Goal: Transaction & Acquisition: Purchase product/service

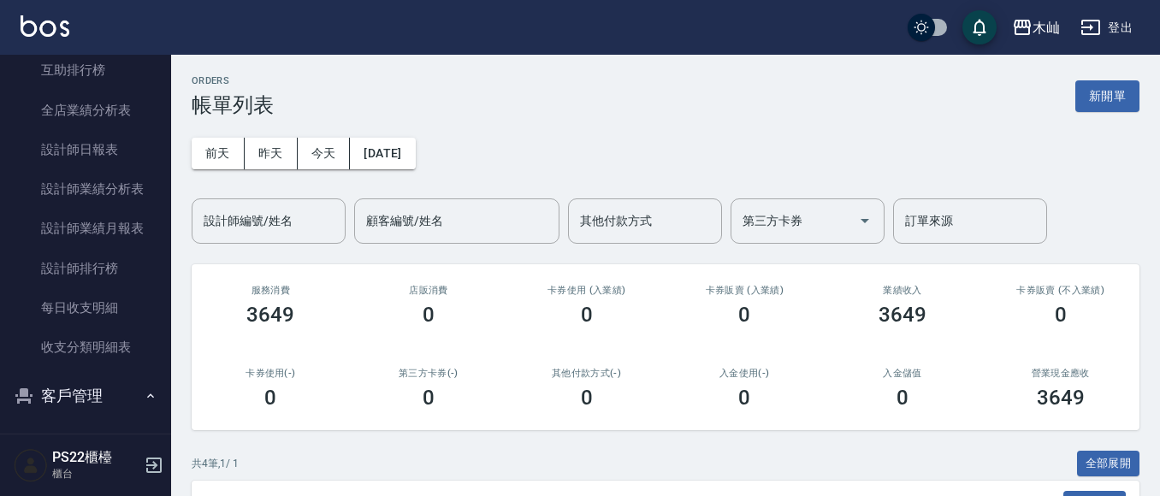
scroll to position [770, 0]
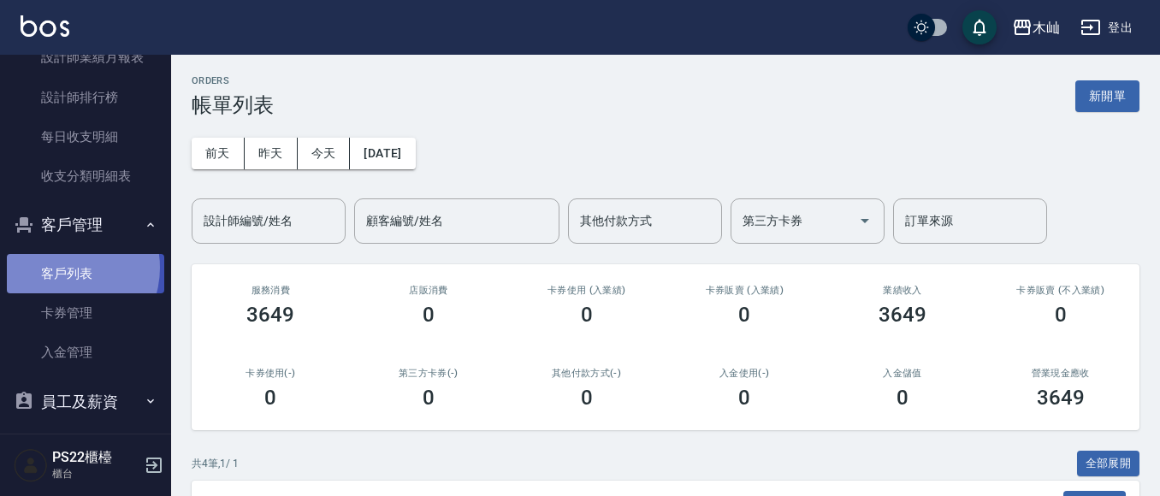
click at [62, 268] on link "客戶列表" at bounding box center [85, 273] width 157 height 39
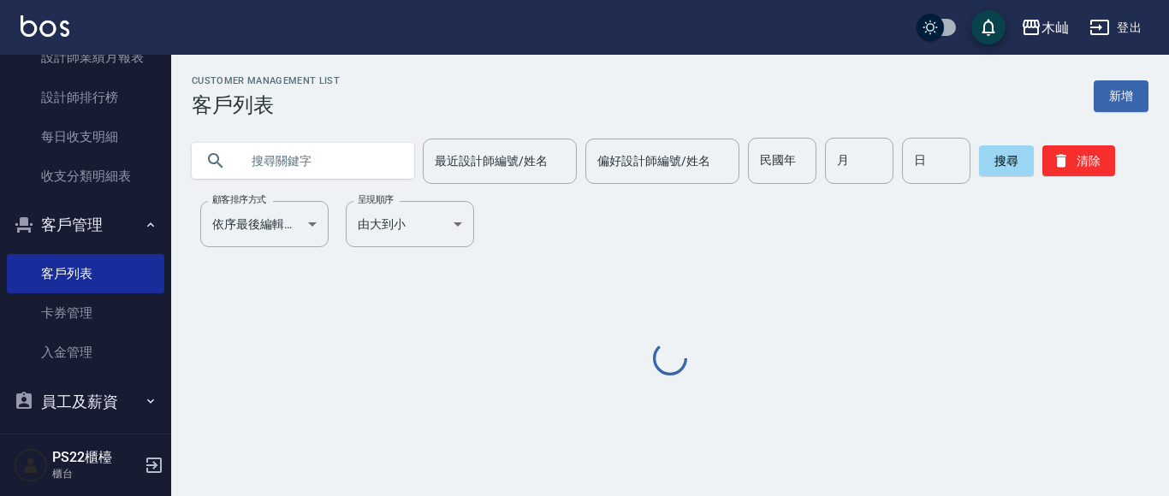
click at [290, 173] on input "text" at bounding box center [320, 161] width 161 height 46
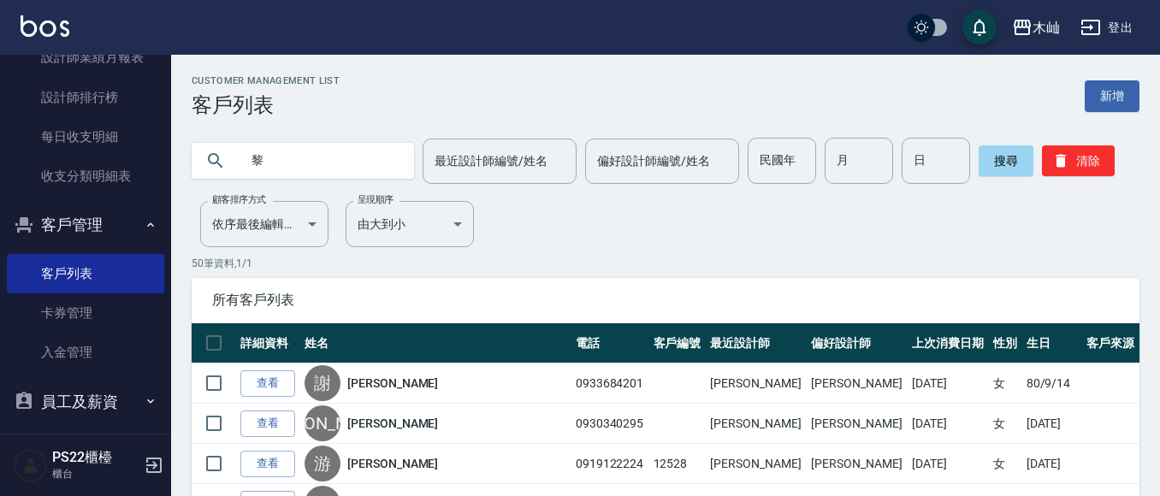
type input "黎"
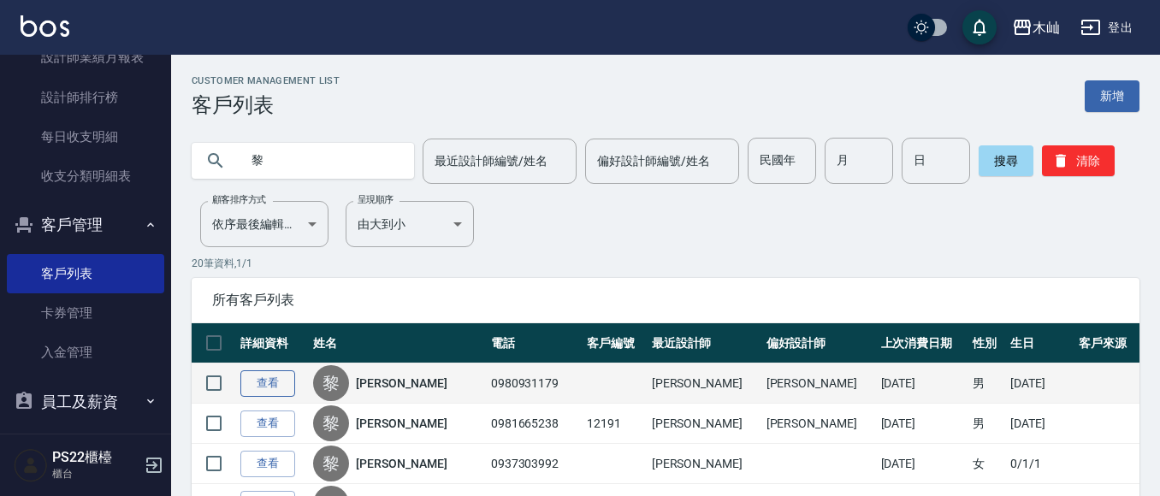
click at [258, 384] on link "查看" at bounding box center [267, 384] width 55 height 27
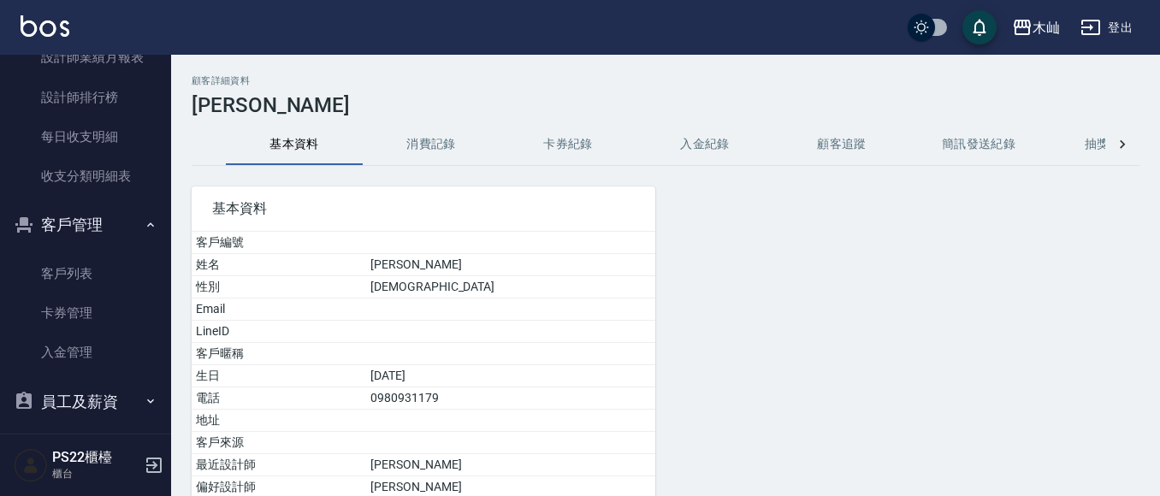
click at [436, 150] on button "消費記錄" at bounding box center [431, 144] width 137 height 41
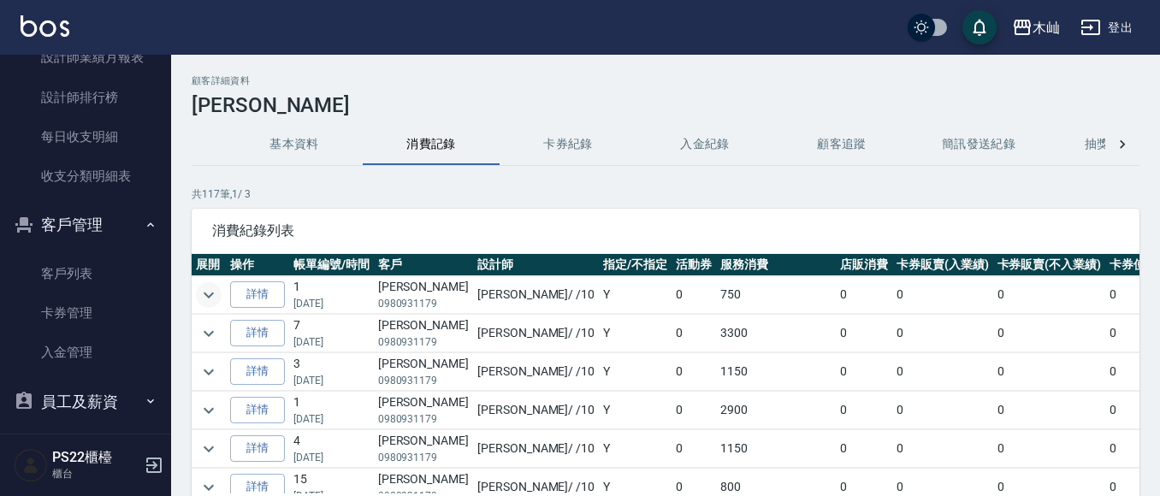
click at [213, 298] on icon "expand row" at bounding box center [209, 295] width 21 height 21
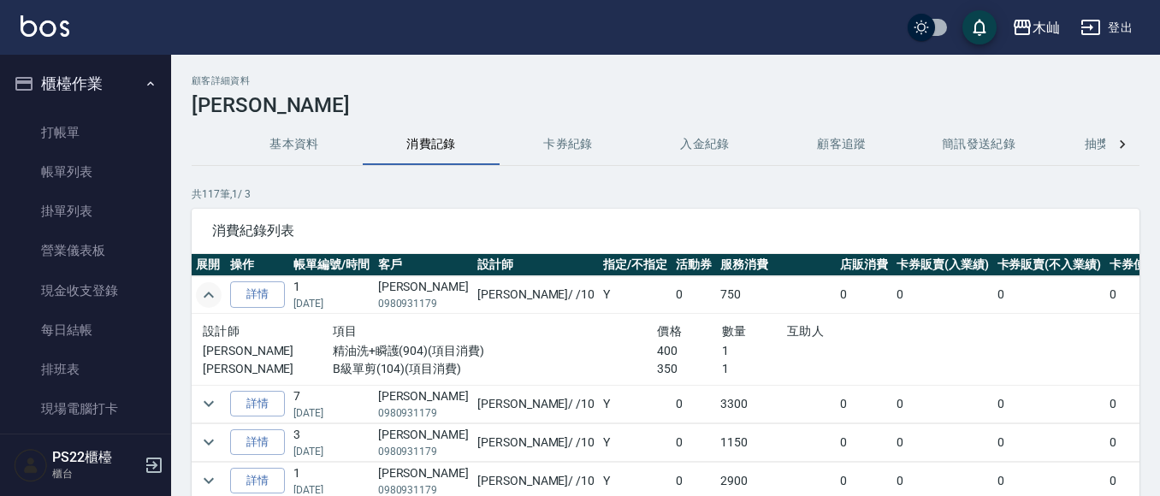
click at [67, 106] on ul "打帳單 帳單列表 掛單列表 營業儀表板 現金收支登錄 每日結帳 排班表 現場電腦打卡" at bounding box center [85, 271] width 157 height 330
click at [68, 119] on link "打帳單" at bounding box center [85, 132] width 157 height 39
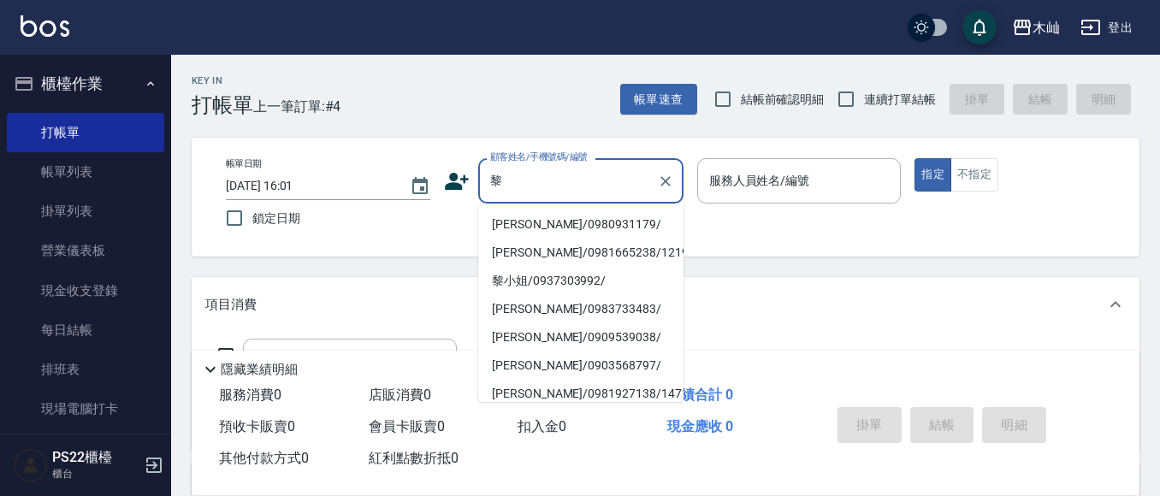
click at [568, 234] on li "[PERSON_NAME]/0980931179/" at bounding box center [580, 225] width 205 height 28
type input "[PERSON_NAME]/0980931179/"
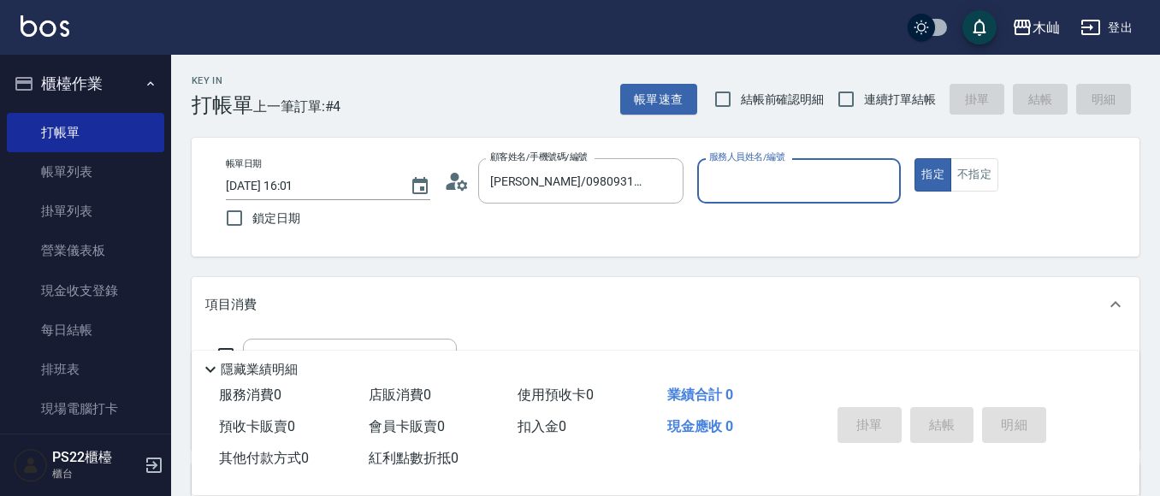
type input "小愛-10"
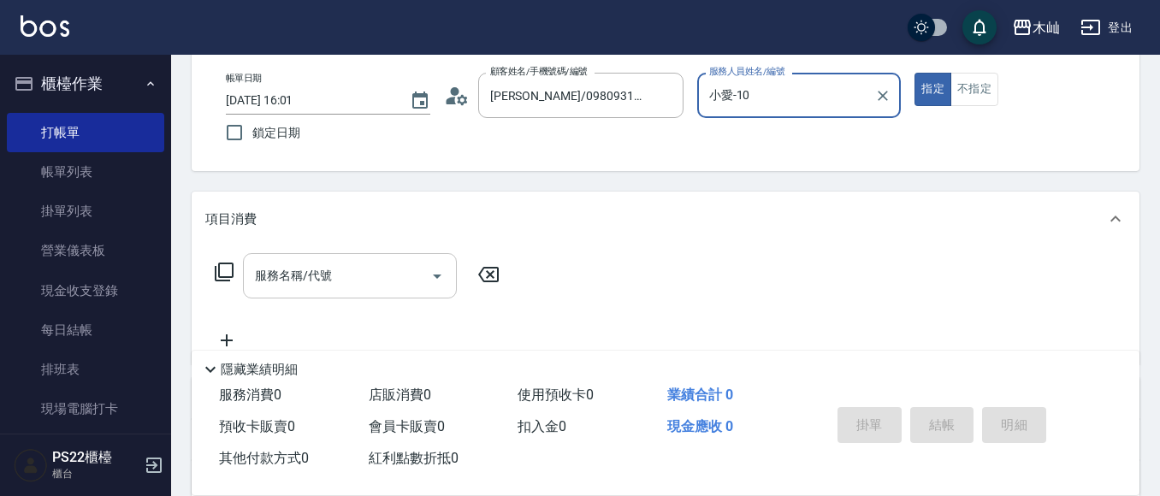
click at [367, 273] on input "服務名稱/代號" at bounding box center [337, 276] width 173 height 30
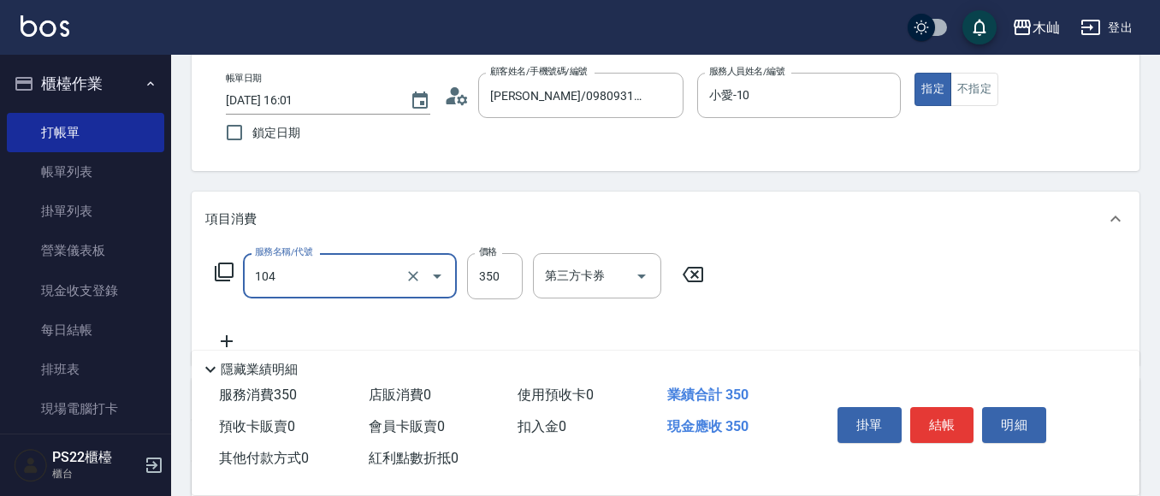
type input "B級單剪(104)"
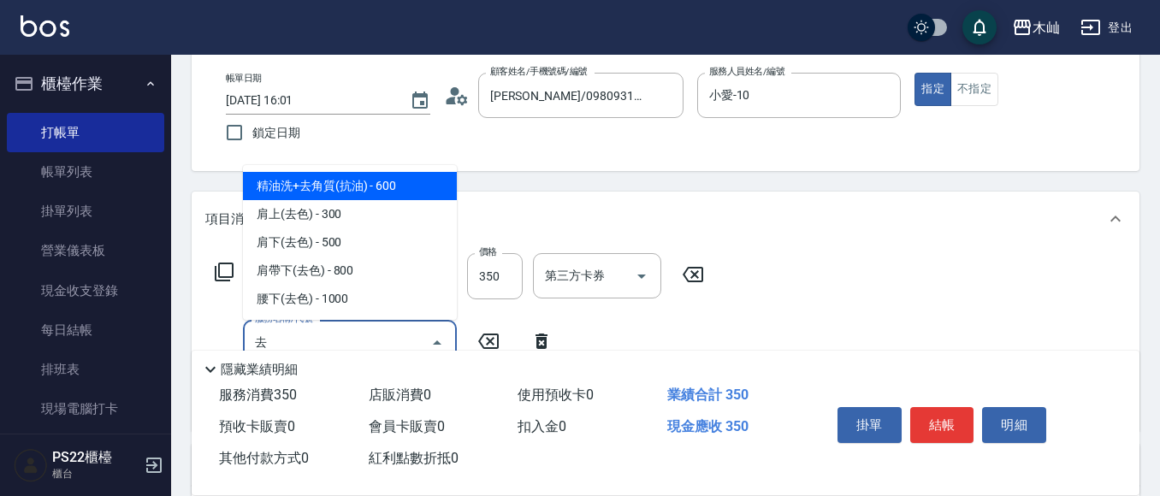
click at [360, 192] on span "精油洗+去角質(抗油) - 600" at bounding box center [350, 186] width 214 height 28
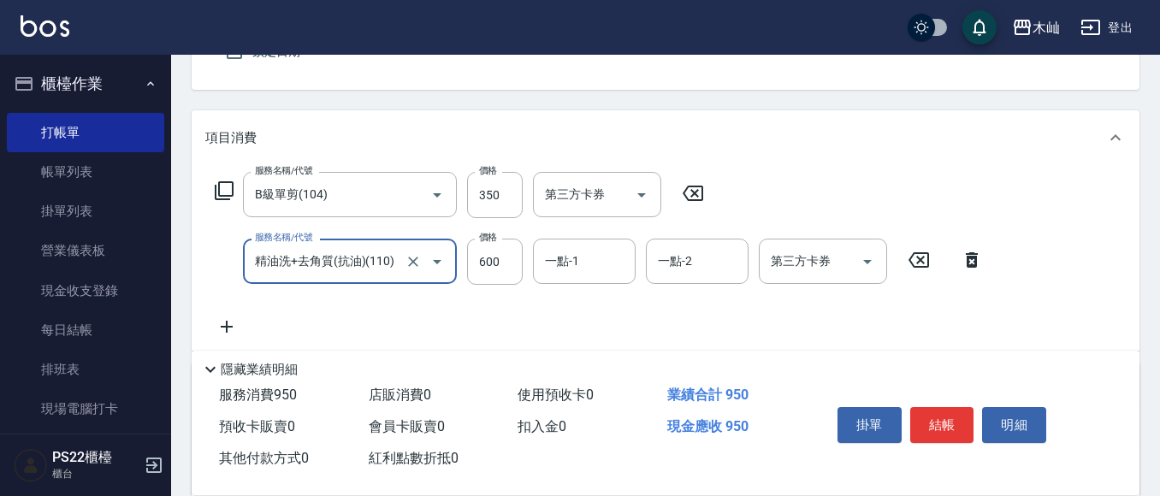
scroll to position [171, 0]
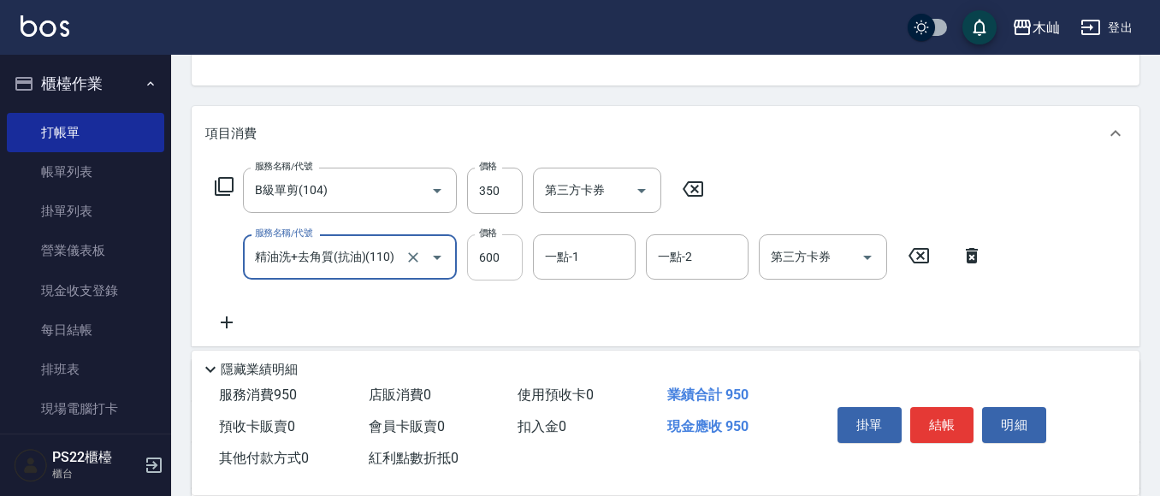
type input "精油洗+去角質(抗油)(110)"
click at [496, 261] on input "600" at bounding box center [495, 257] width 56 height 46
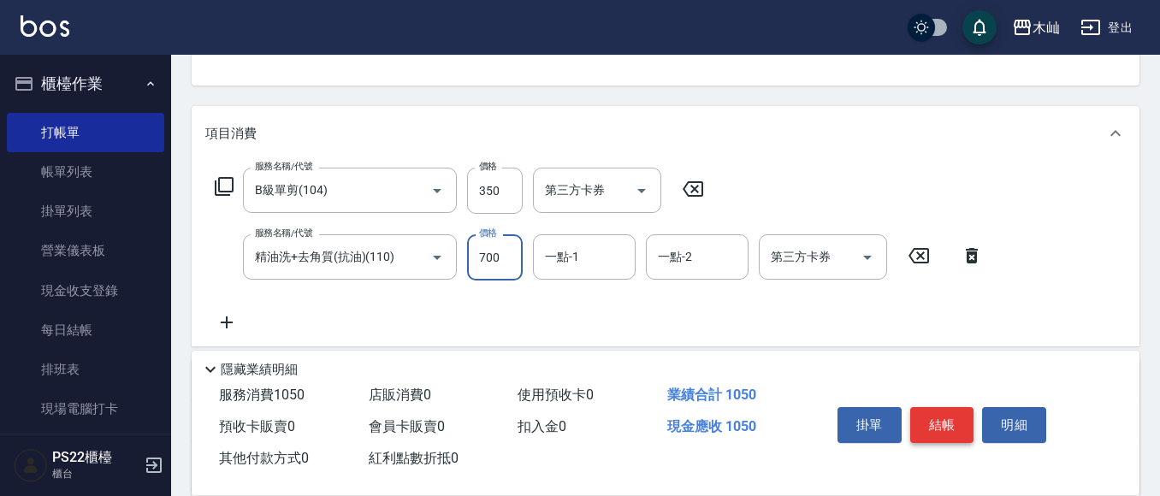
type input "700"
click at [935, 418] on button "結帳" at bounding box center [942, 425] width 64 height 36
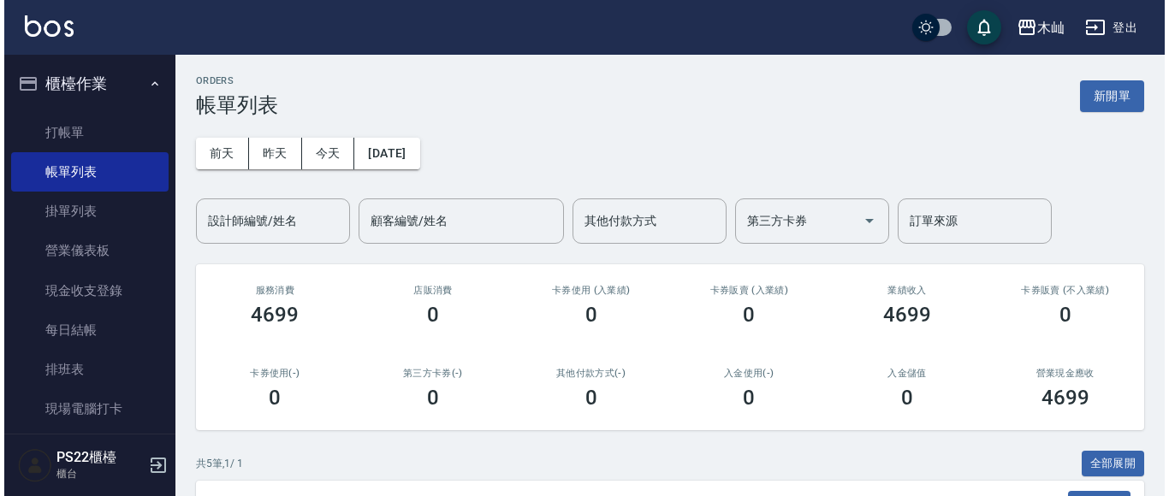
scroll to position [428, 0]
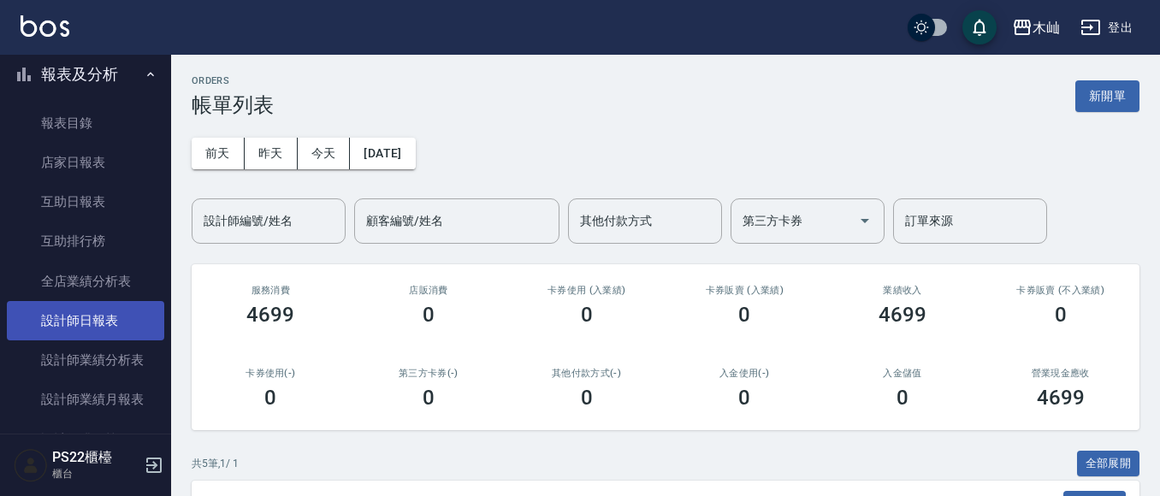
click at [95, 317] on link "設計師日報表" at bounding box center [85, 320] width 157 height 39
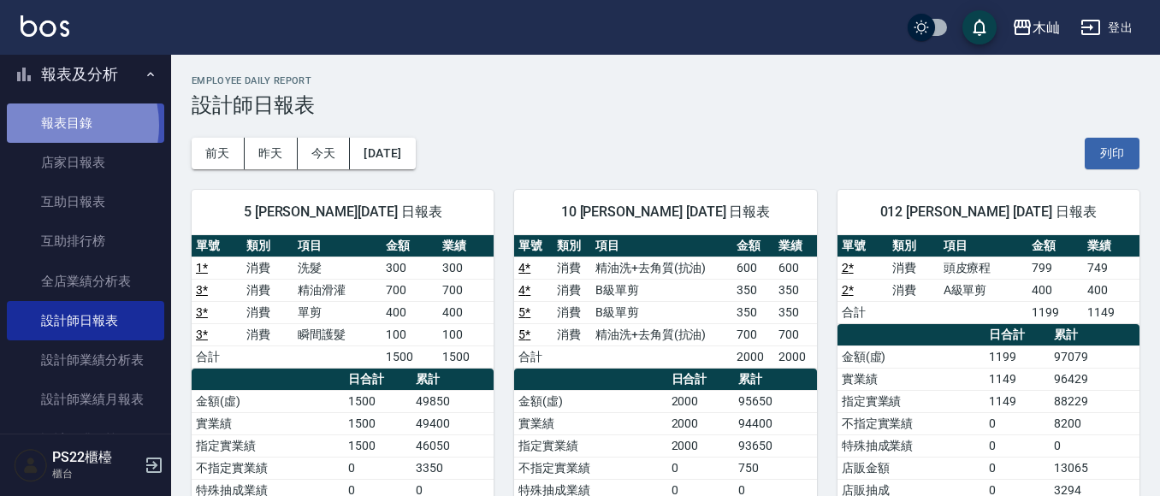
click at [55, 125] on link "報表目錄" at bounding box center [85, 123] width 157 height 39
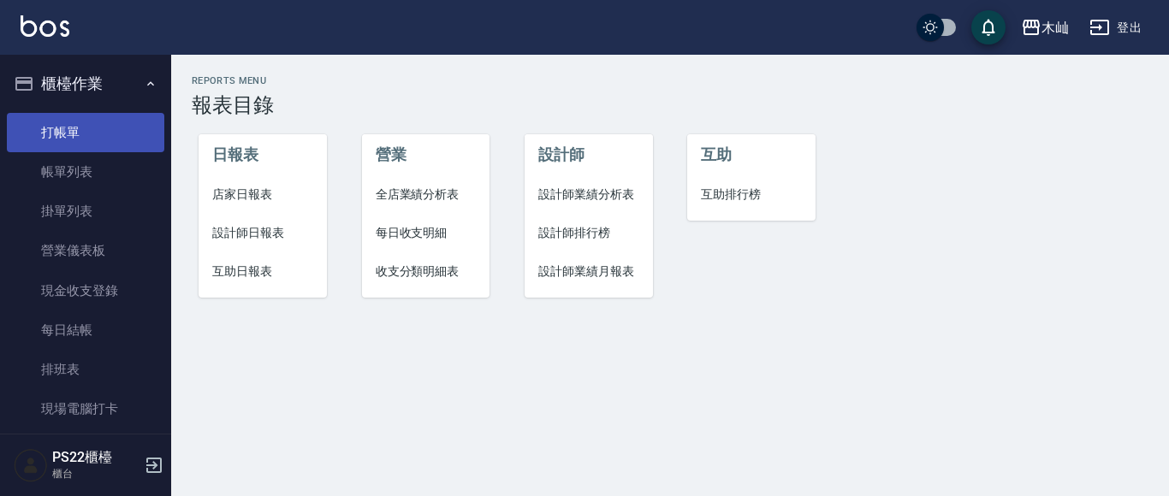
click at [56, 133] on link "打帳單" at bounding box center [85, 132] width 157 height 39
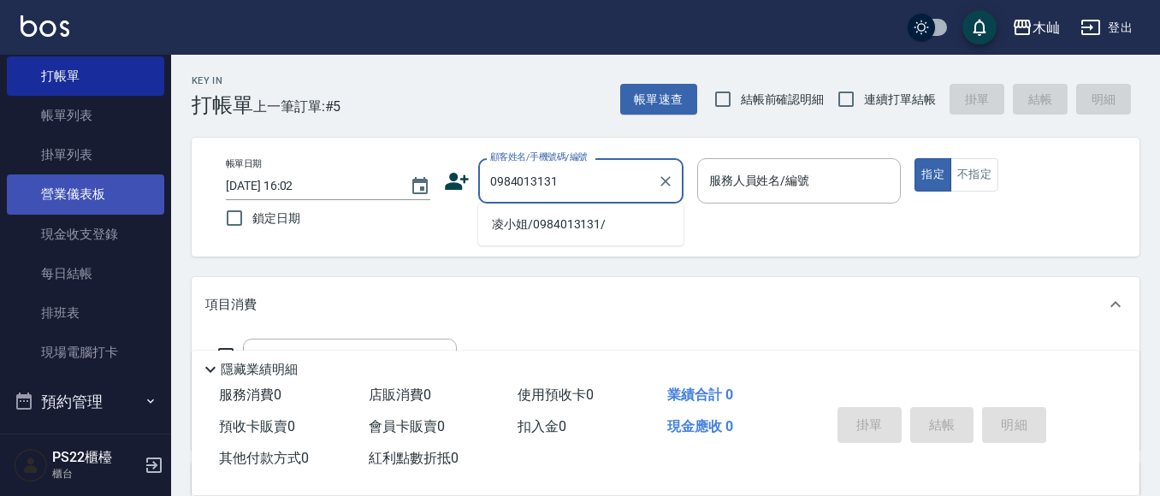
scroll to position [86, 0]
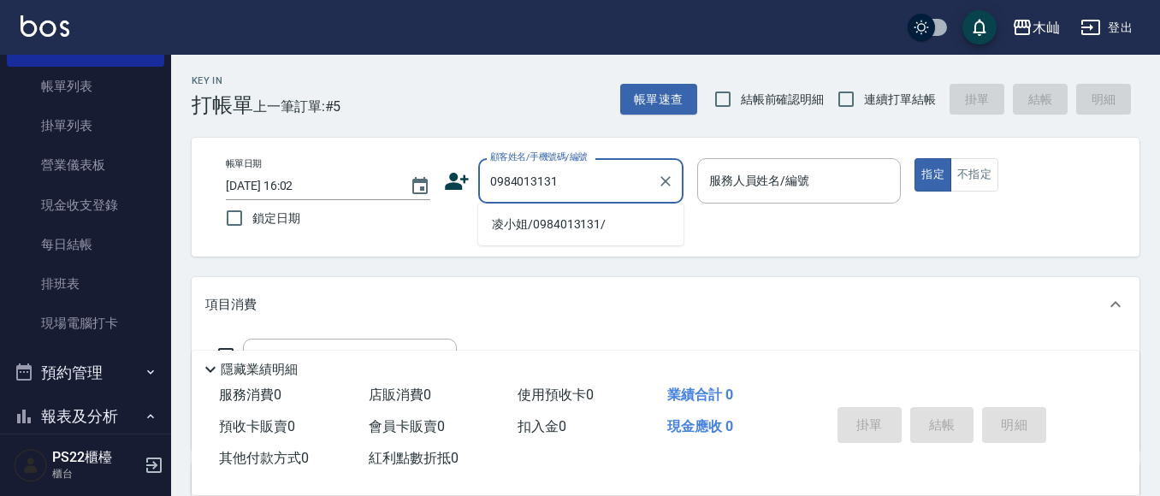
click at [555, 222] on li "凌小姐/0984013131/" at bounding box center [580, 225] width 205 height 28
type input "凌小姐/0984013131/"
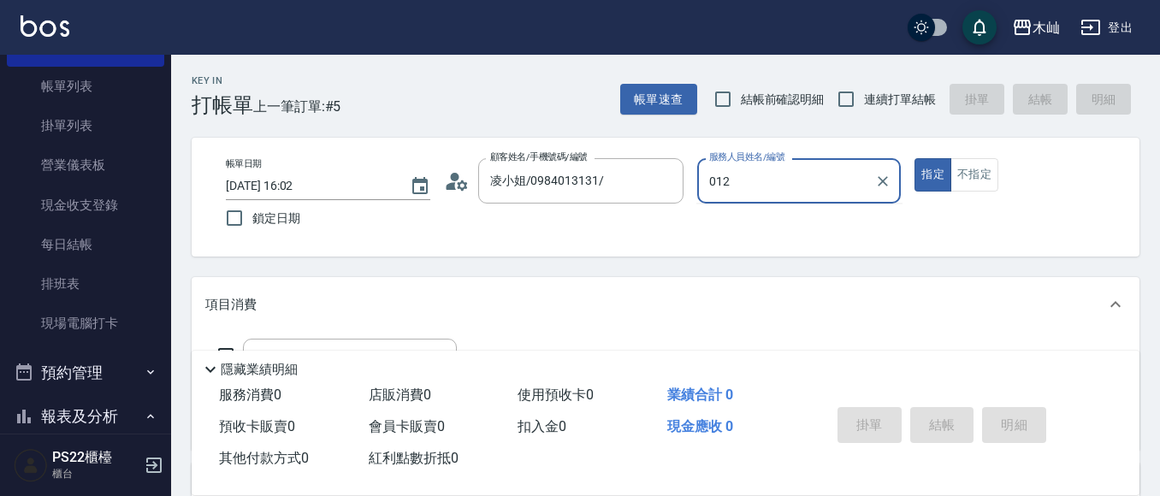
type input "雅芳-012"
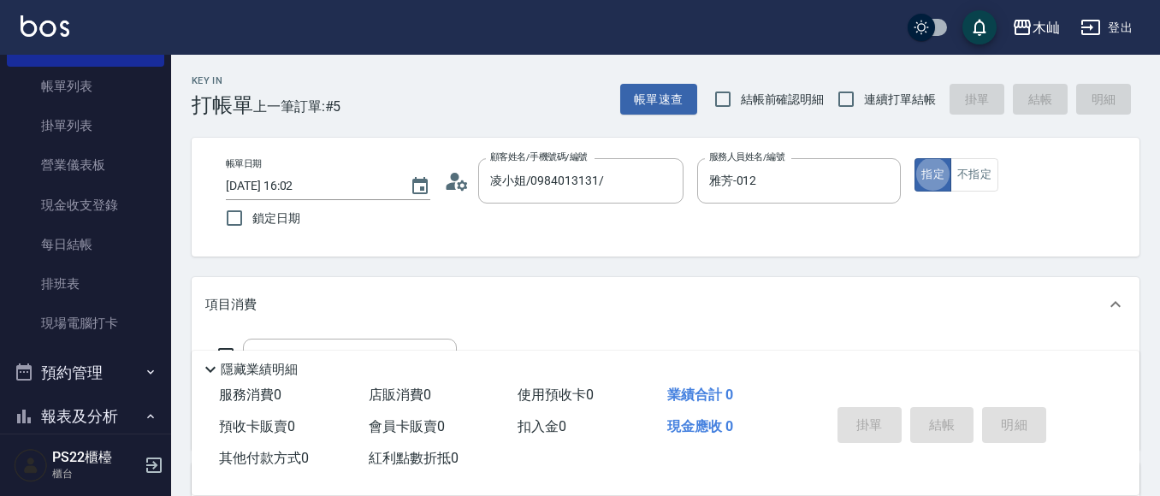
type button "true"
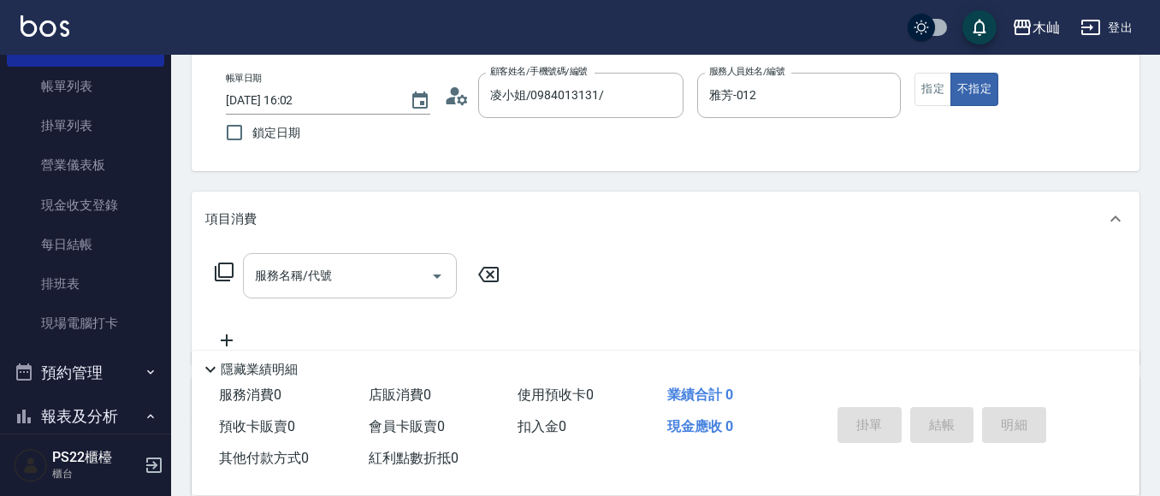
click at [403, 278] on input "服務名稱/代號" at bounding box center [337, 276] width 173 height 30
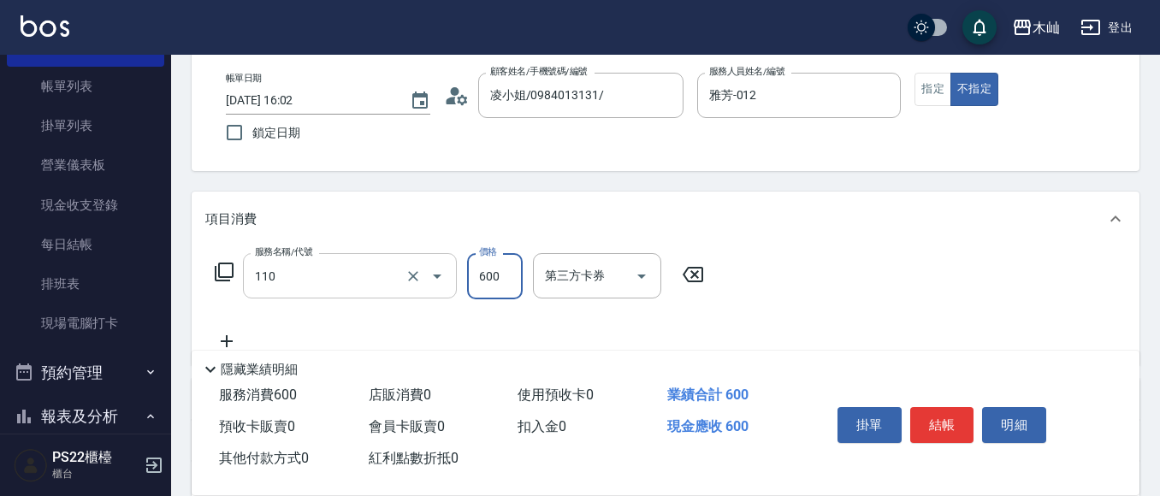
type input "精油洗+去角質(抗油)(110)"
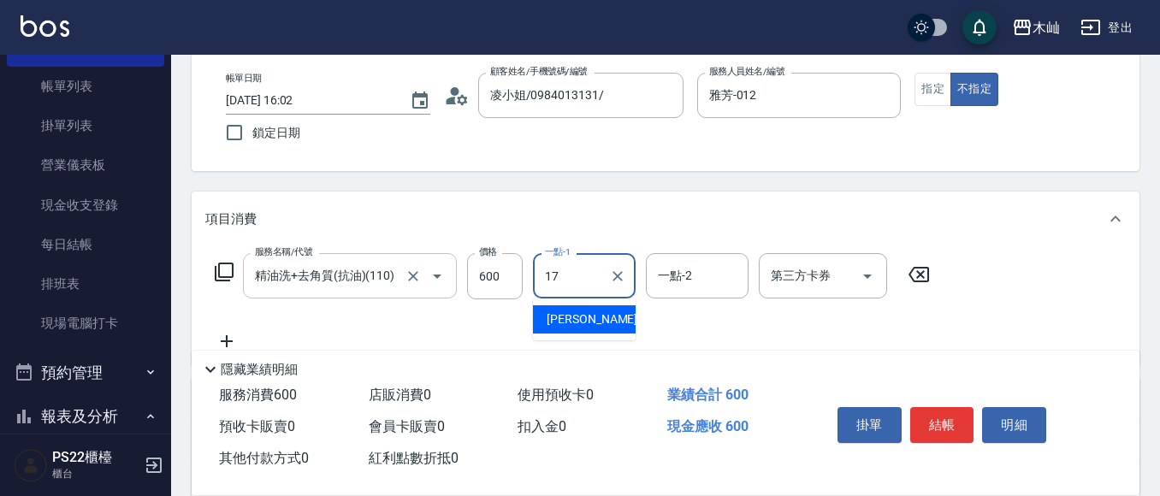
type input "[PERSON_NAME]-17"
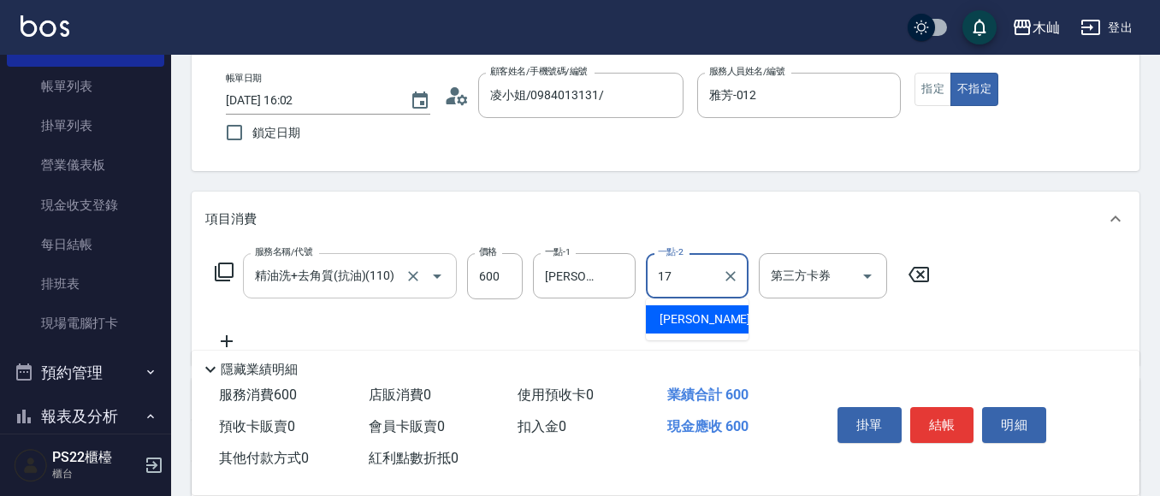
type input "[PERSON_NAME]-17"
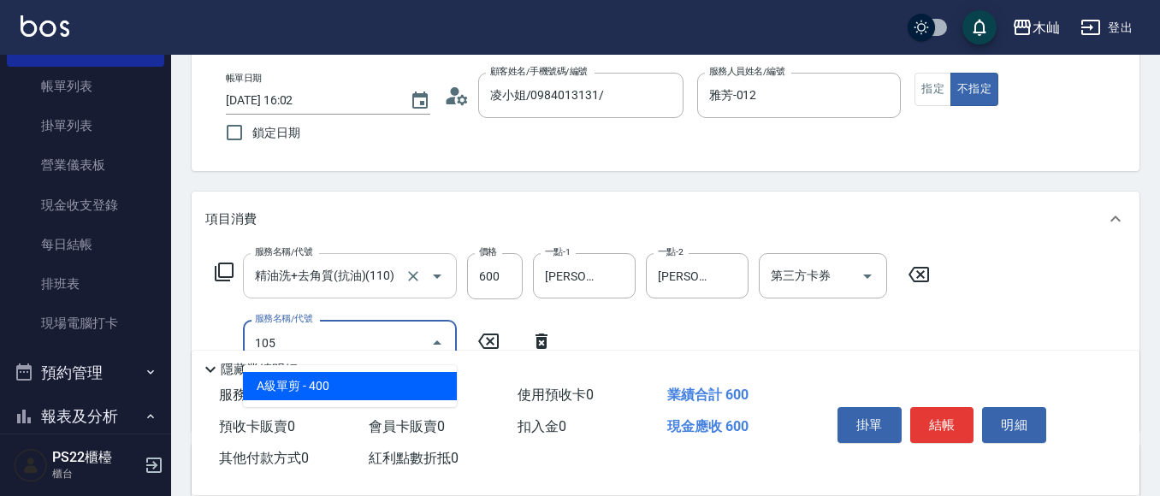
type input "A級單剪(105)"
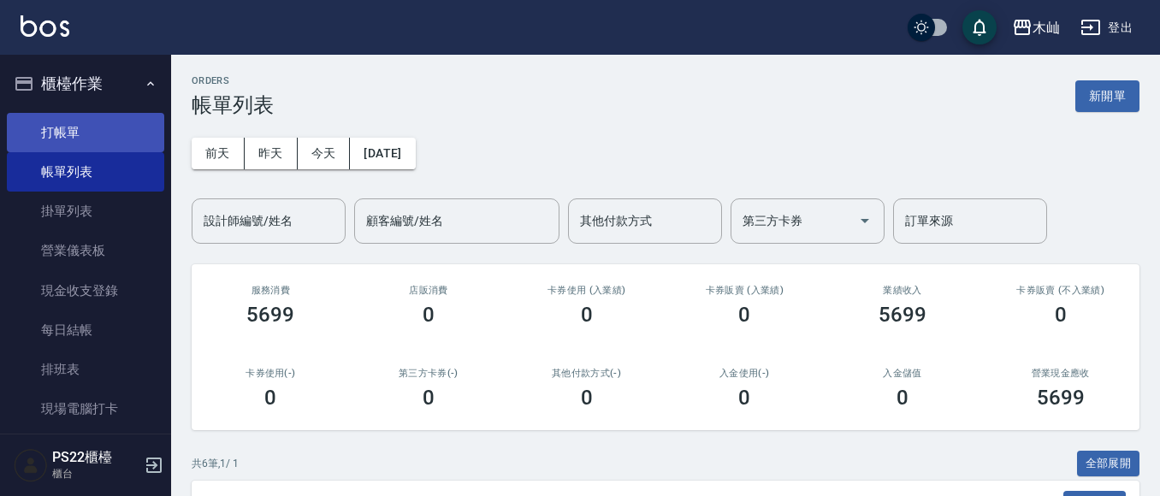
click at [93, 116] on link "打帳單" at bounding box center [85, 132] width 157 height 39
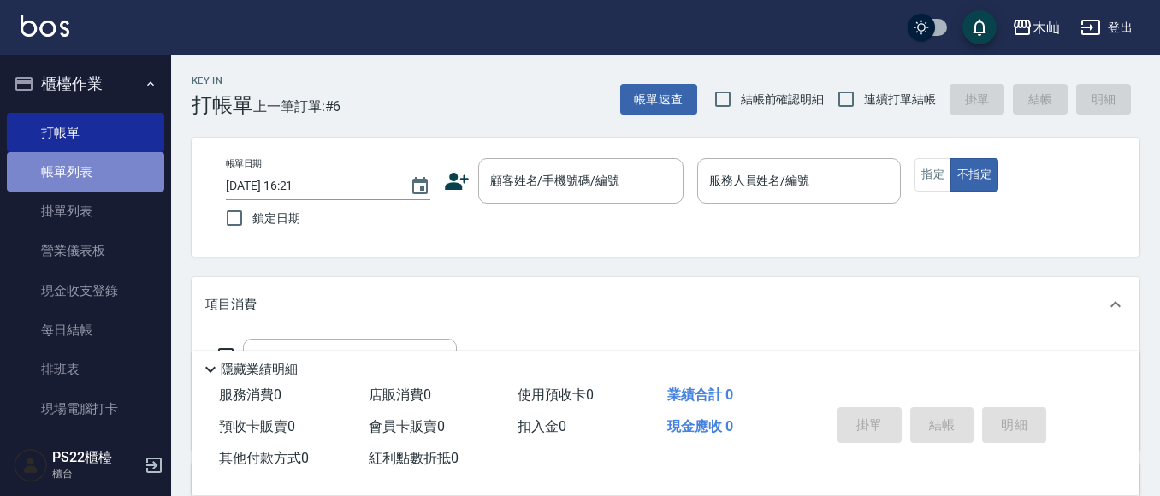
click at [98, 159] on link "帳單列表" at bounding box center [85, 171] width 157 height 39
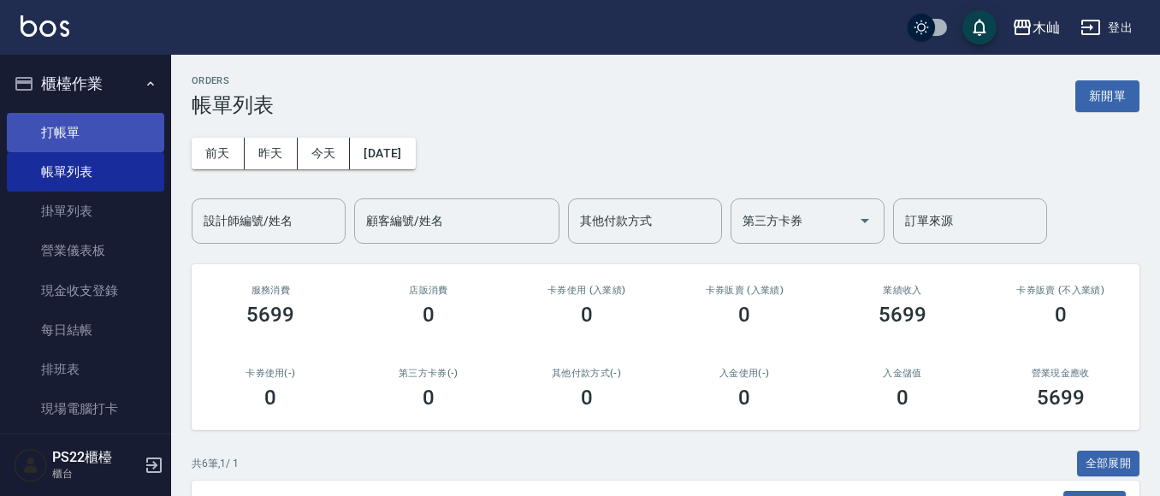
click at [77, 128] on link "打帳單" at bounding box center [85, 132] width 157 height 39
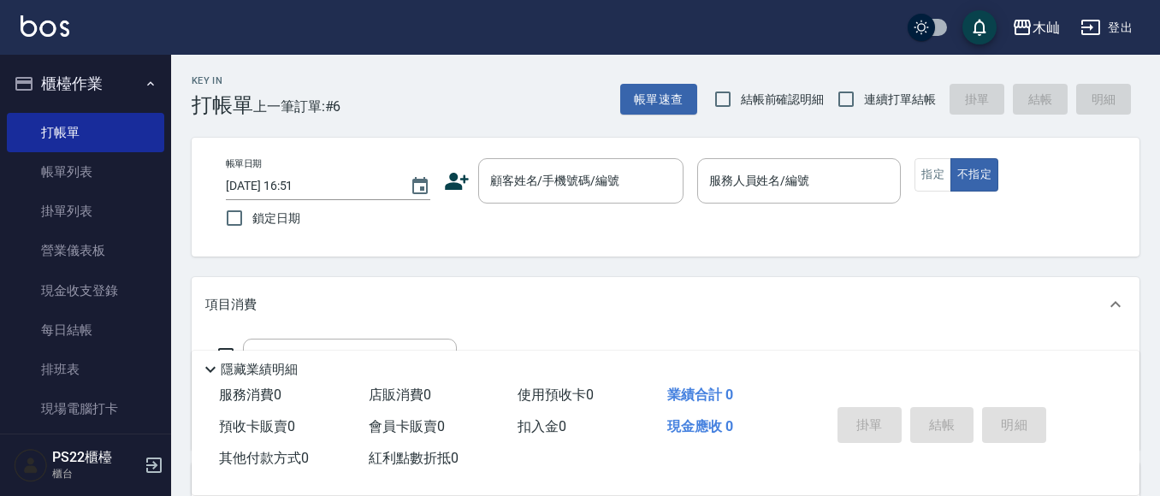
click at [467, 180] on icon at bounding box center [457, 181] width 24 height 17
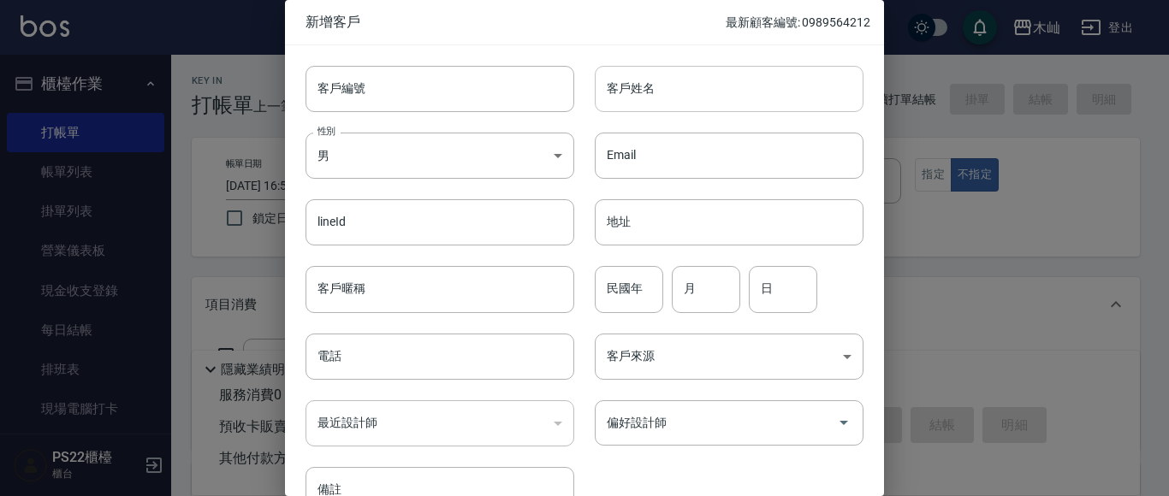
click at [683, 92] on input "客戶姓名" at bounding box center [729, 89] width 269 height 46
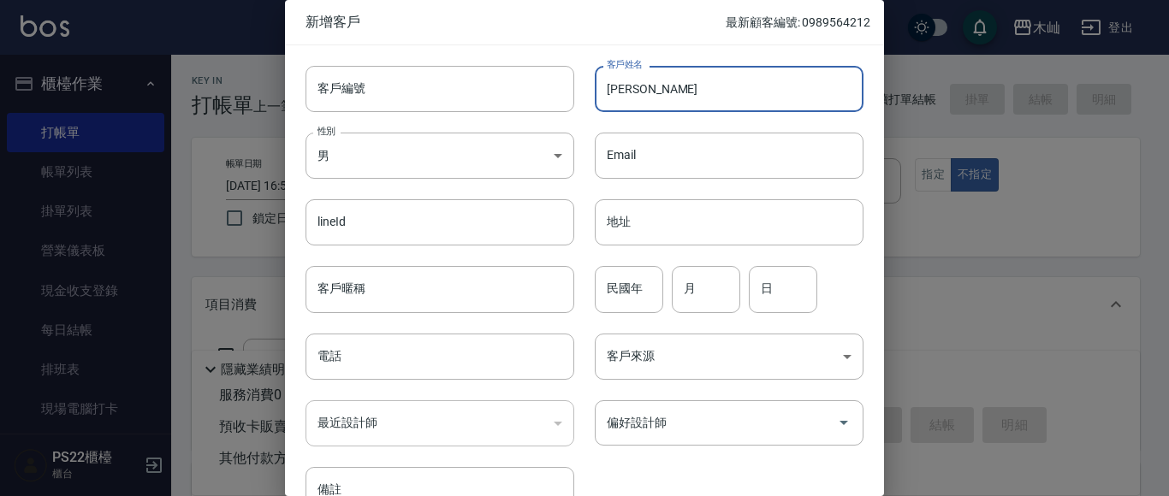
type input "[PERSON_NAME]"
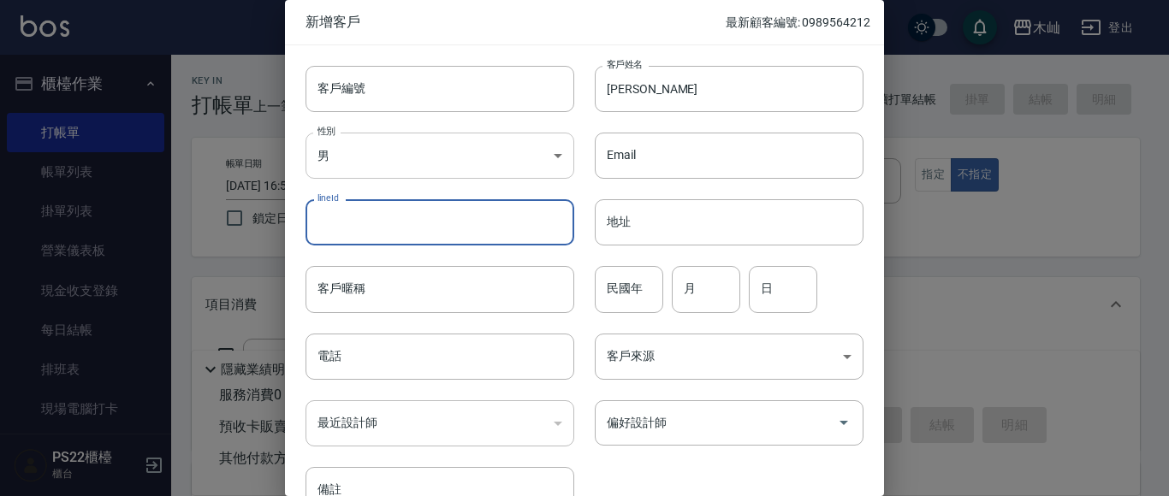
click at [418, 147] on body "木屾 登出 櫃檯作業 打帳單 帳單列表 掛單列表 營業儀表板 現金收支登錄 每日結帳 排班表 現場電腦打卡 預約管理 預約管理 單日預約紀錄 單週預約紀錄 報…" at bounding box center [584, 416] width 1169 height 833
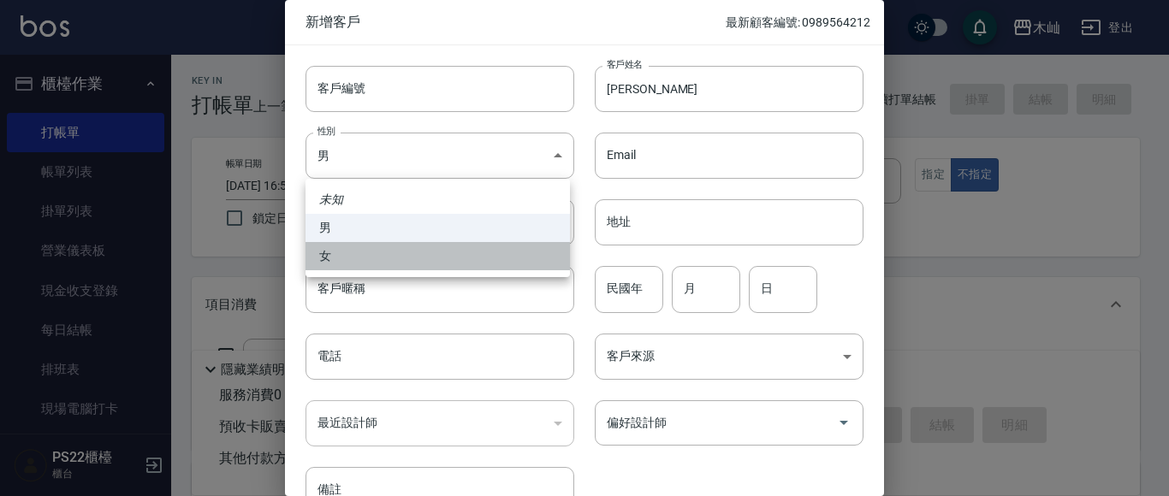
click at [390, 258] on li "女" at bounding box center [437, 256] width 264 height 28
type input "[DEMOGRAPHIC_DATA]"
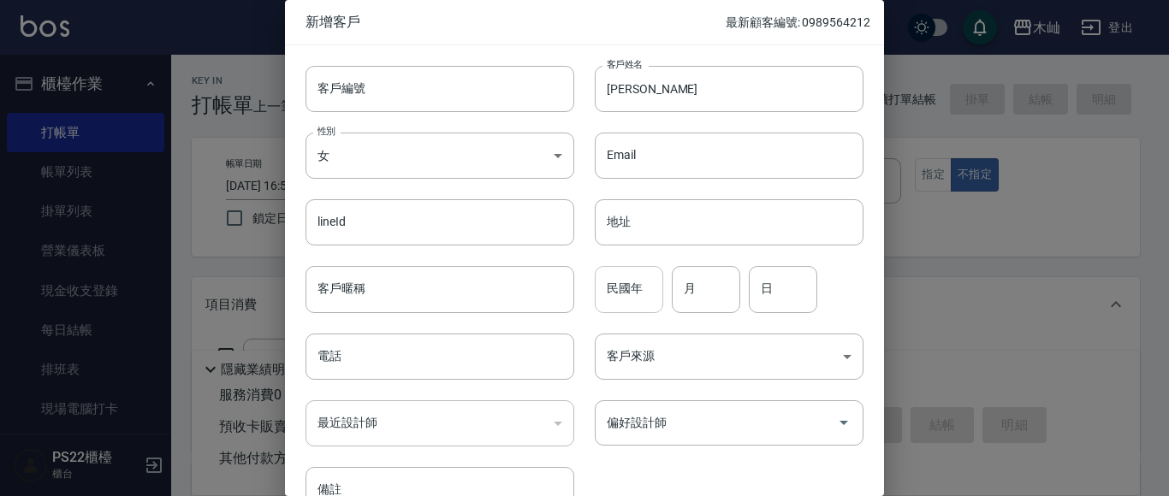
click at [621, 303] on input "民國年" at bounding box center [629, 289] width 68 height 46
type input "74"
type input "9"
type input "21"
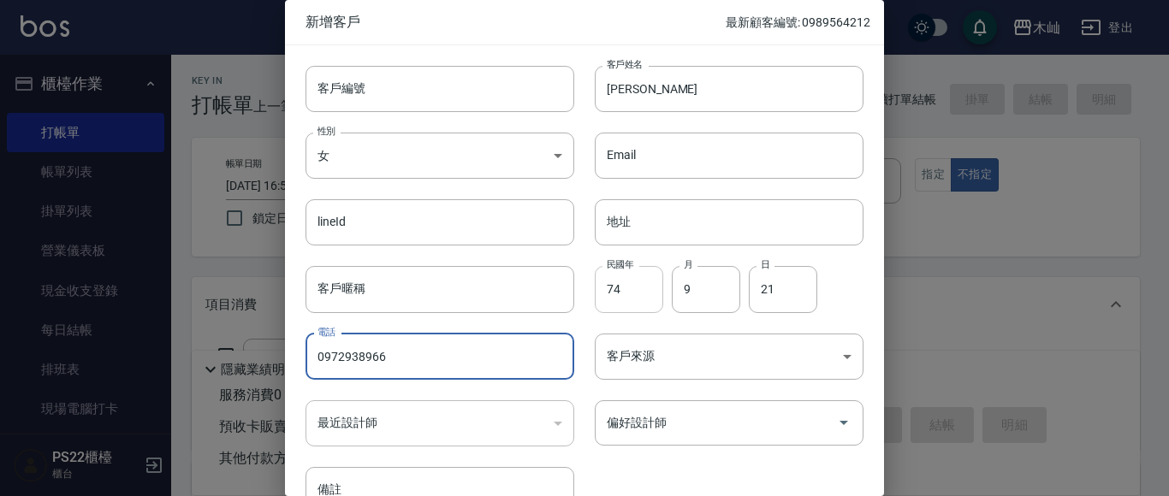
type input "0972938966"
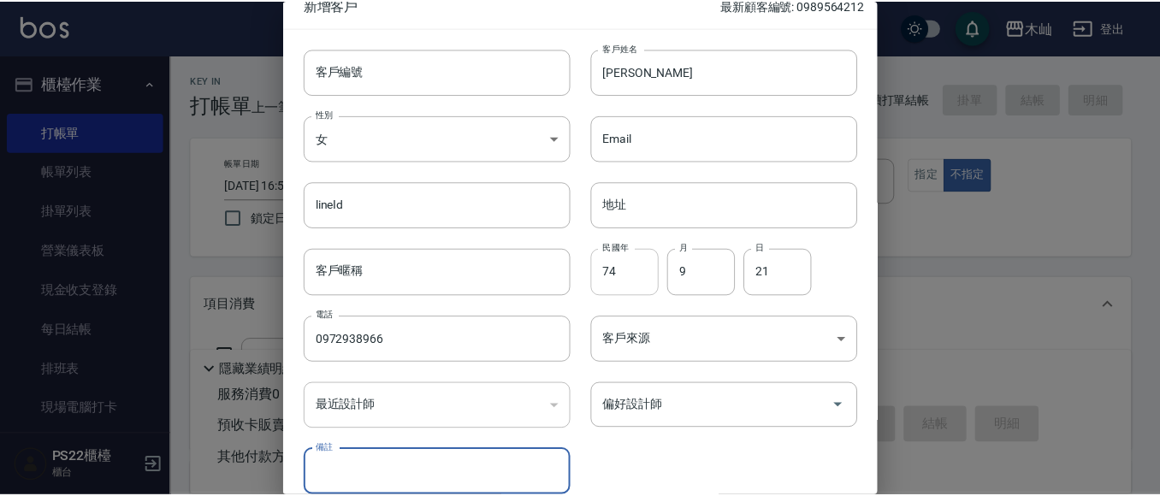
scroll to position [97, 0]
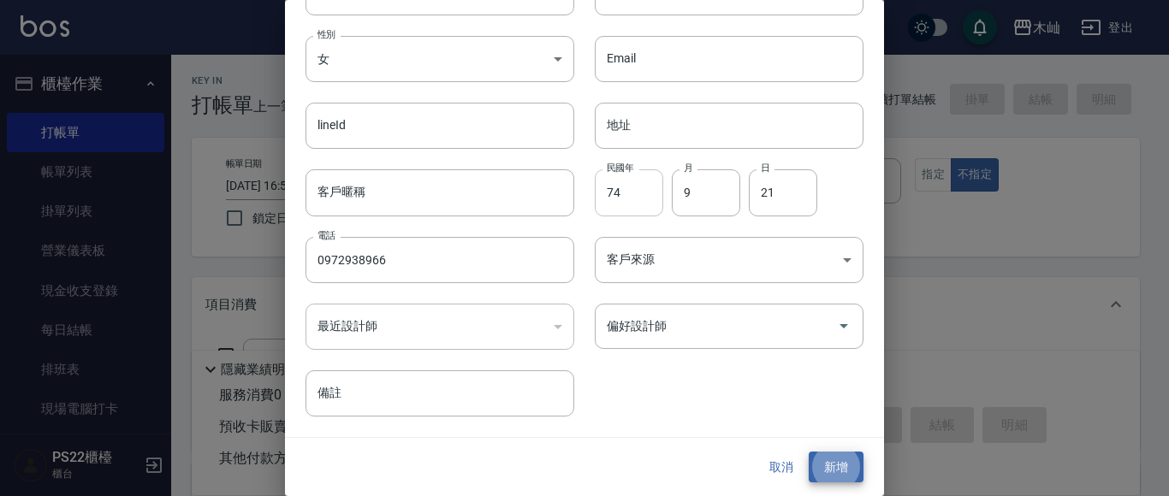
click at [809, 452] on button "新增" at bounding box center [836, 468] width 55 height 32
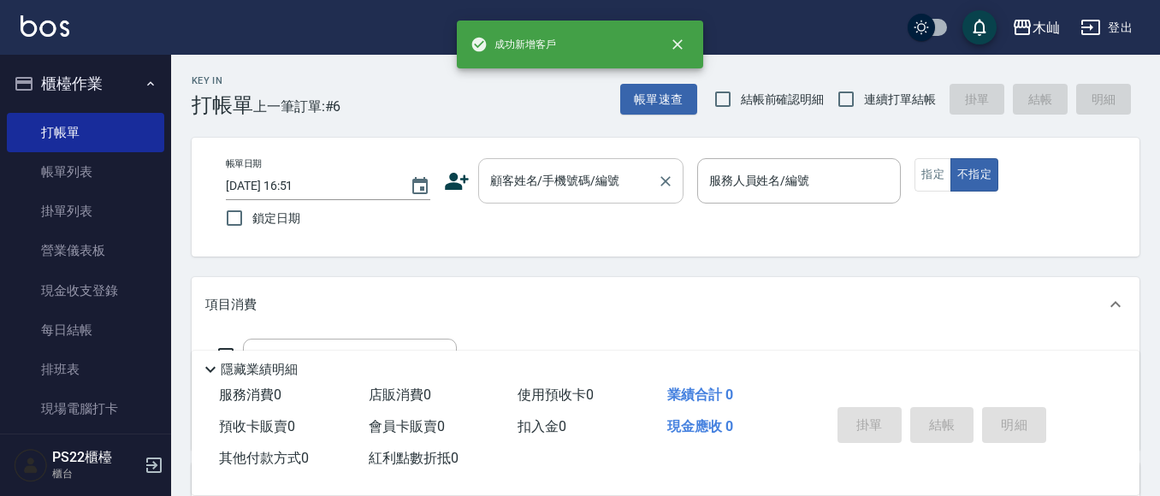
click at [590, 180] on input "顧客姓名/手機號碼/編號" at bounding box center [568, 181] width 164 height 30
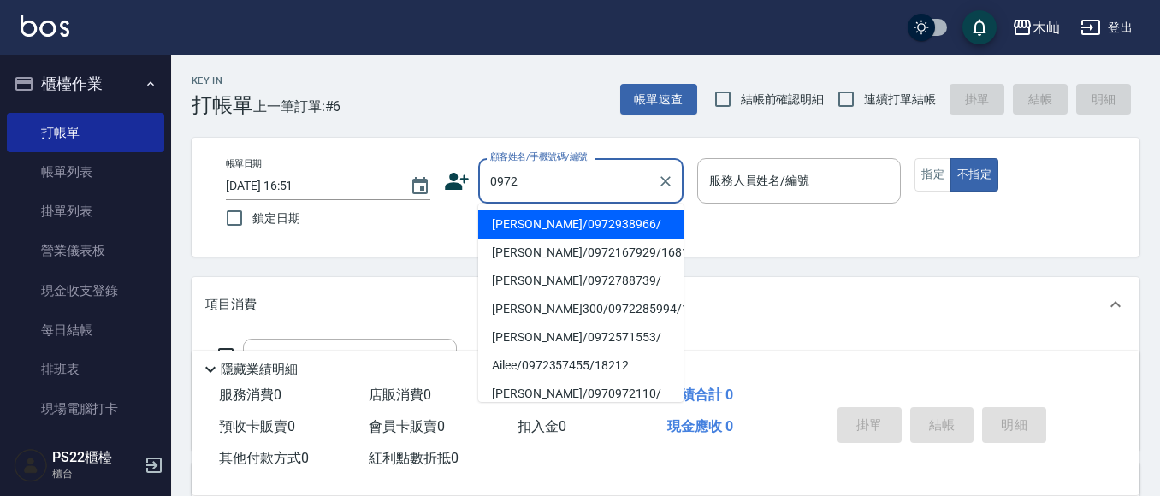
click at [541, 225] on li "[PERSON_NAME]/0972938966/" at bounding box center [580, 225] width 205 height 28
type input "[PERSON_NAME]/0972938966/"
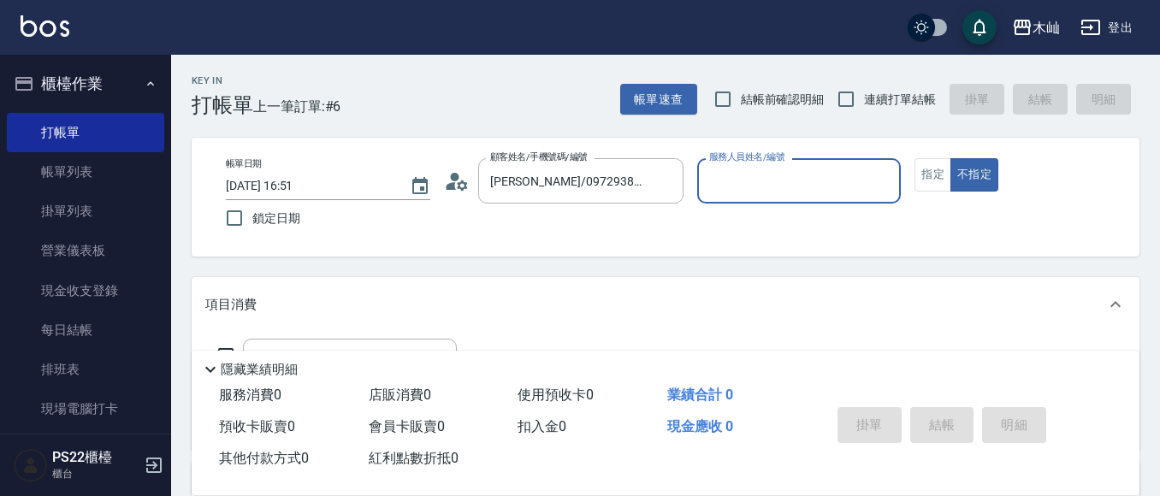
click at [722, 171] on input "服務人員姓名/編號" at bounding box center [799, 181] width 189 height 30
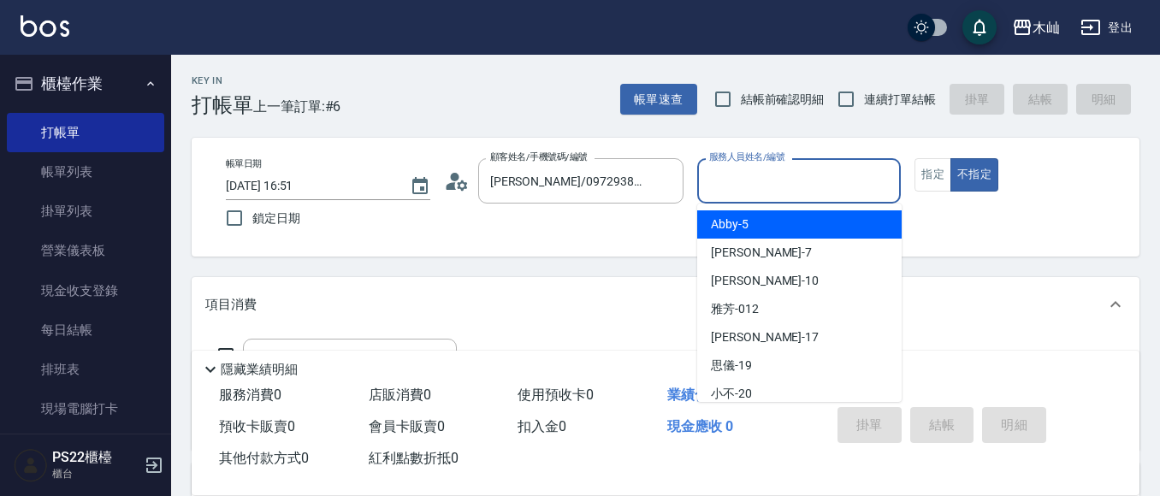
click at [724, 222] on span "Abby -5" at bounding box center [730, 225] width 38 height 18
type input "Abby-5"
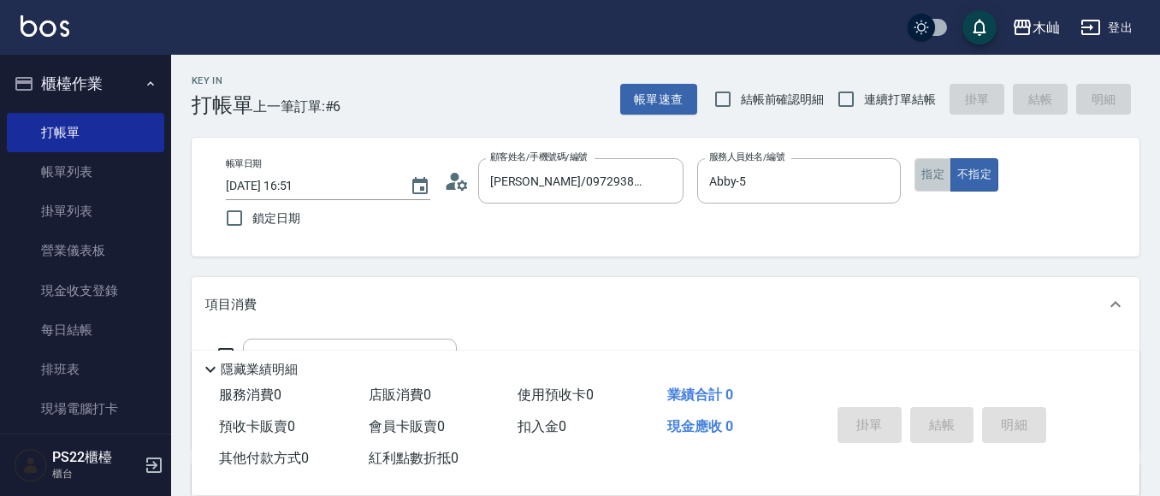
click at [926, 171] on button "指定" at bounding box center [933, 174] width 37 height 33
click at [974, 178] on button "不指定" at bounding box center [975, 174] width 48 height 33
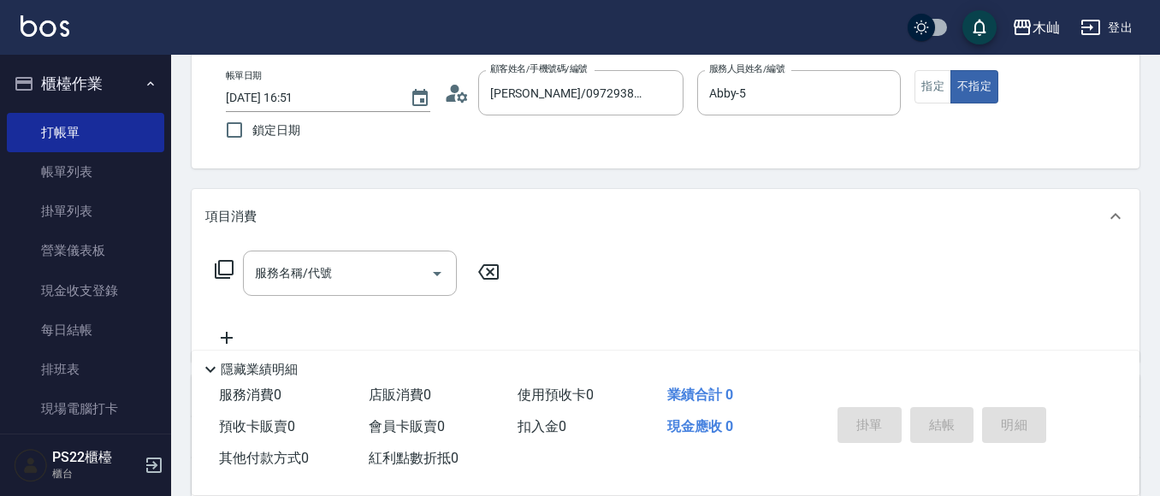
scroll to position [171, 0]
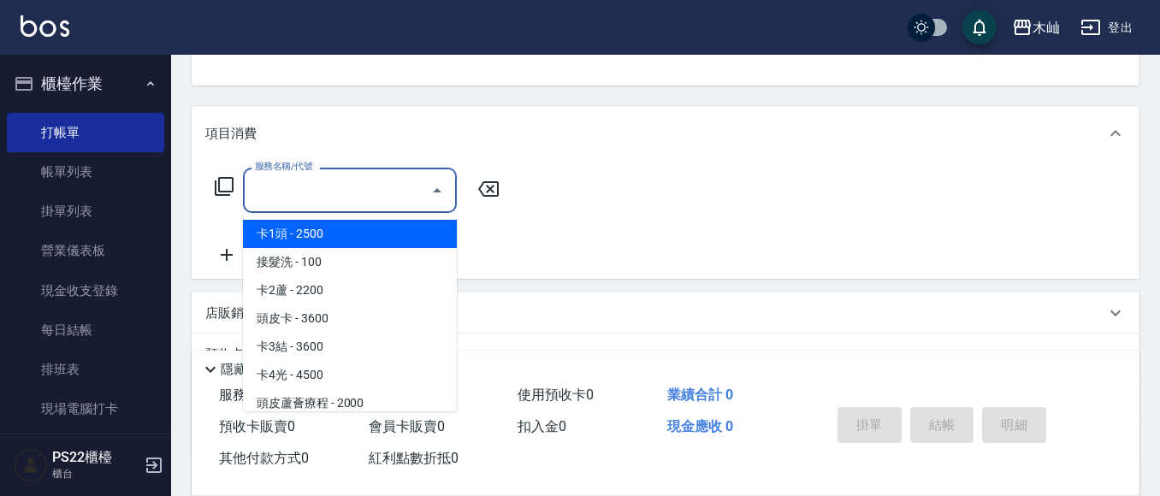
click at [392, 193] on input "服務名稱/代號" at bounding box center [337, 190] width 173 height 30
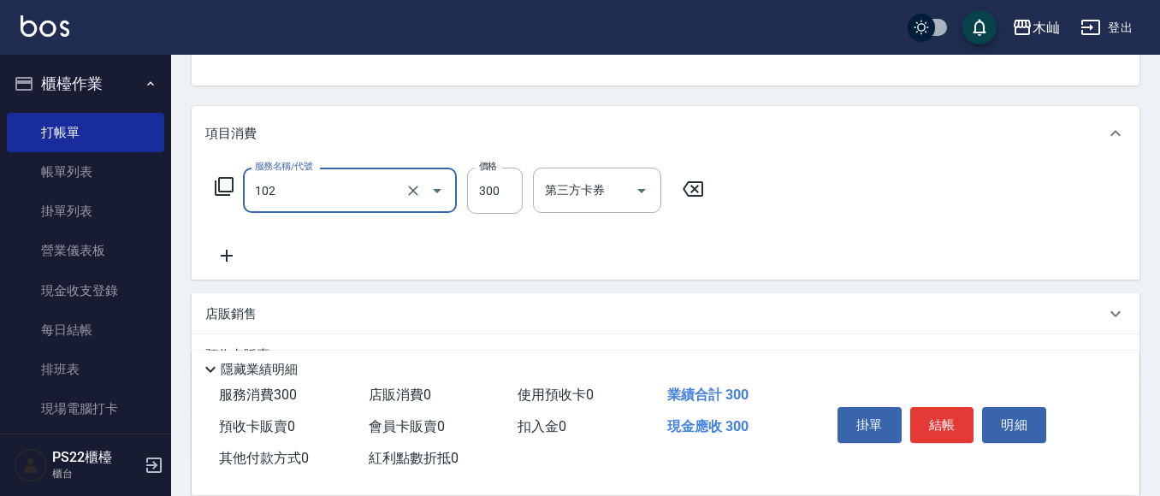
type input "精油洗髮(102)"
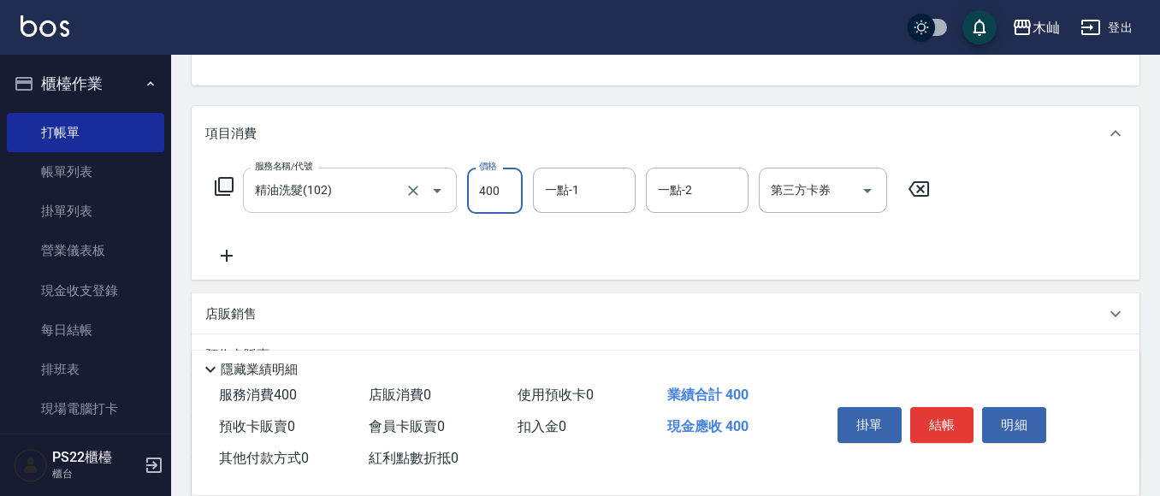
type input "400"
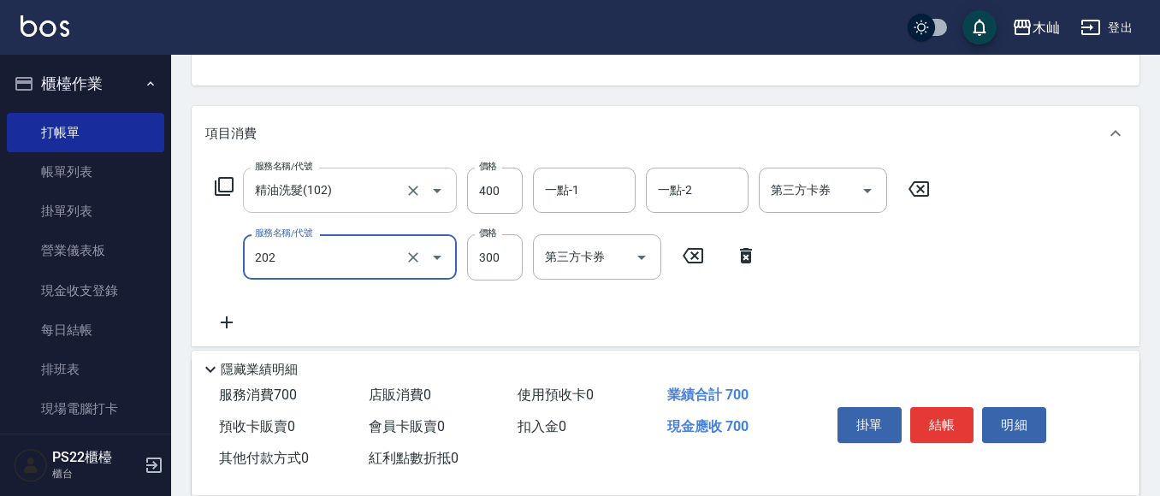
type input "單剪(202)"
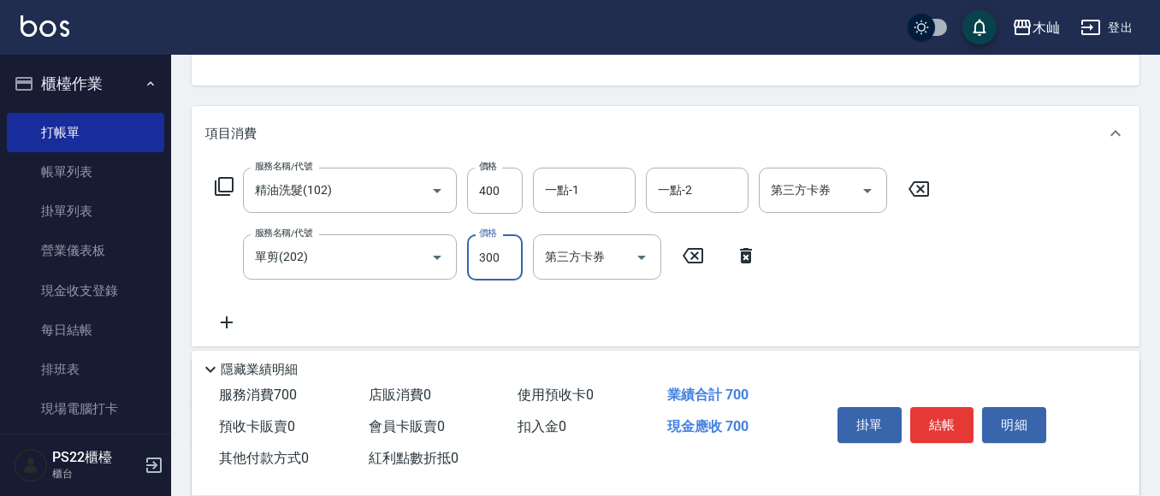
drag, startPoint x: 472, startPoint y: 252, endPoint x: 501, endPoint y: 240, distance: 30.7
click at [472, 252] on input "300" at bounding box center [495, 257] width 56 height 46
type input "400"
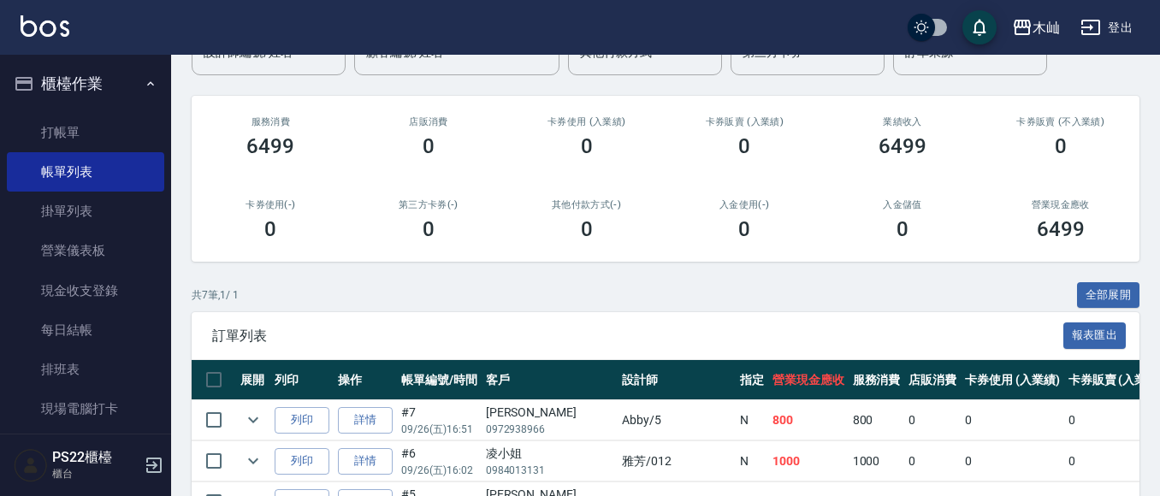
scroll to position [86, 0]
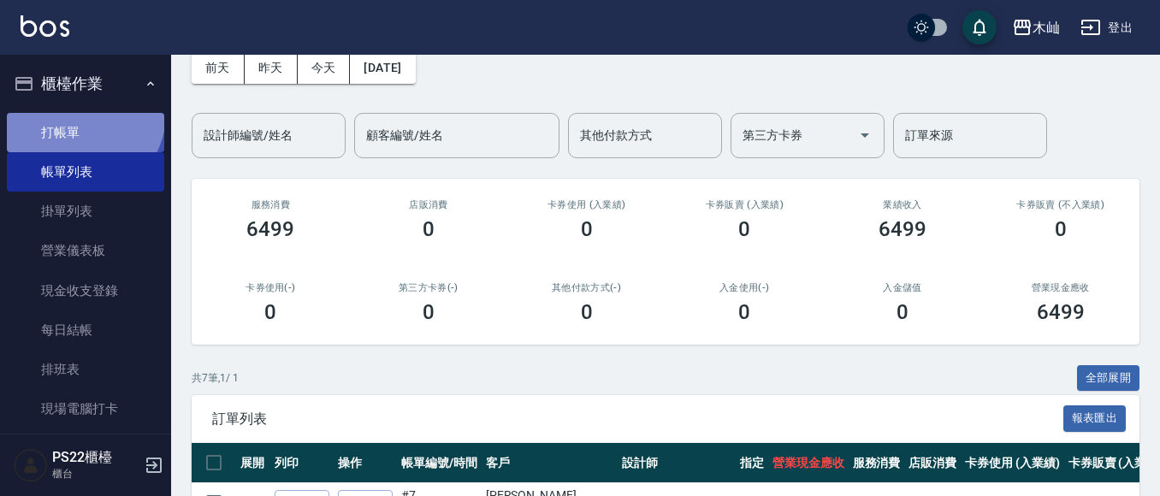
click at [80, 114] on link "打帳單" at bounding box center [85, 132] width 157 height 39
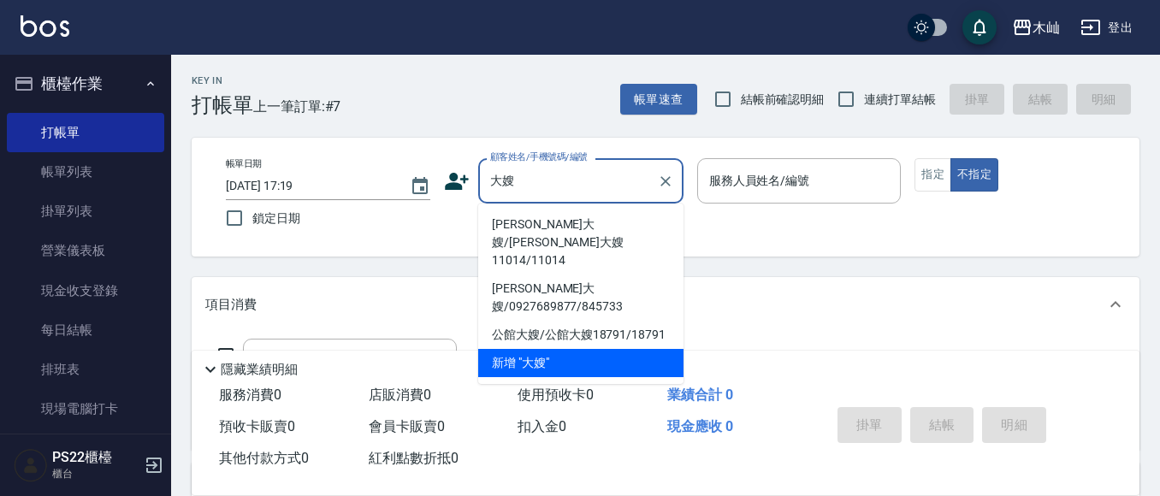
click at [631, 222] on li "[PERSON_NAME]大嫂/[PERSON_NAME]大嫂11014/11014" at bounding box center [580, 243] width 205 height 64
type input "[PERSON_NAME]大嫂/[PERSON_NAME]大嫂11014/11014"
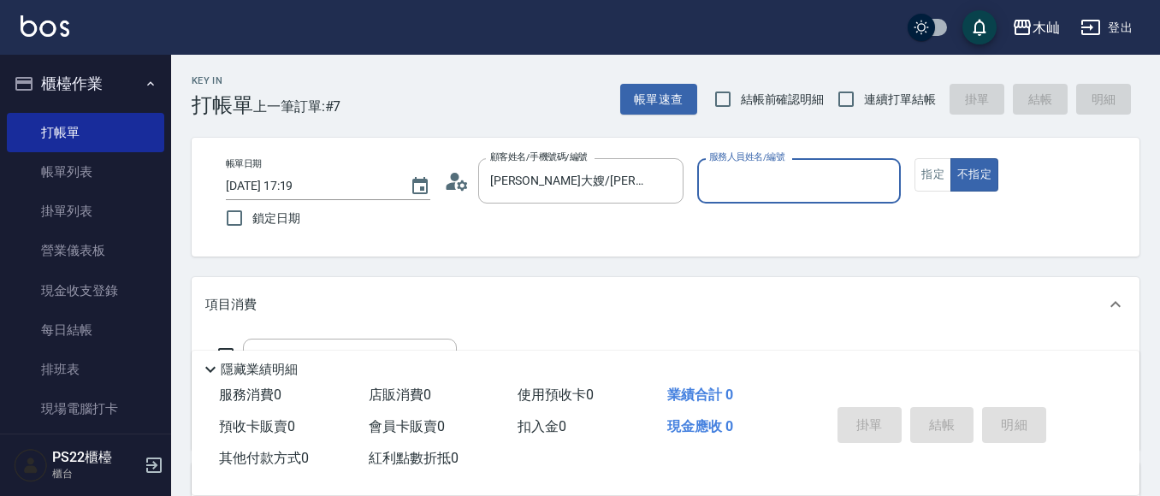
type input "雅芳-012"
click at [924, 184] on button "指定" at bounding box center [933, 174] width 37 height 33
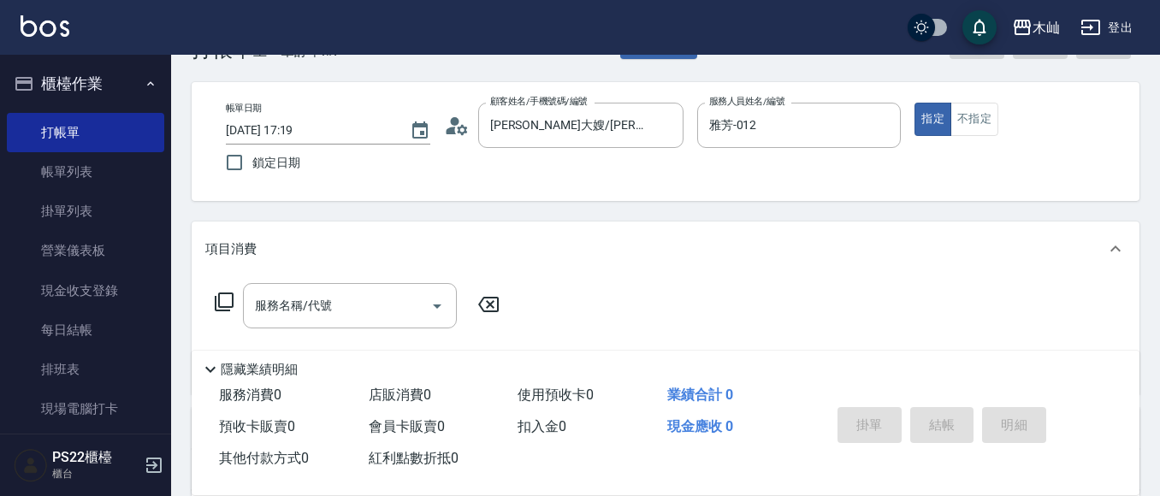
scroll to position [86, 0]
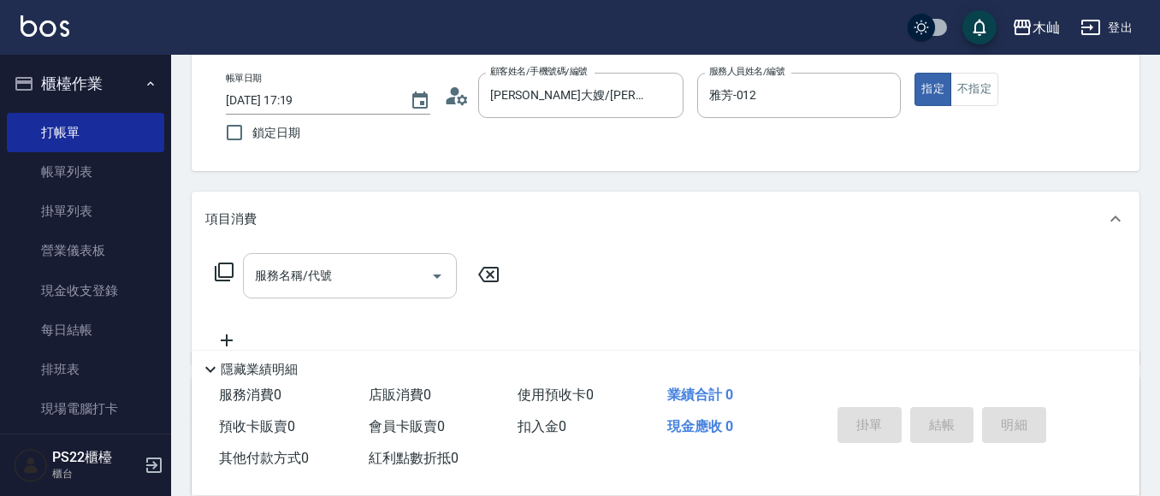
click at [357, 291] on input "服務名稱/代號" at bounding box center [337, 276] width 173 height 30
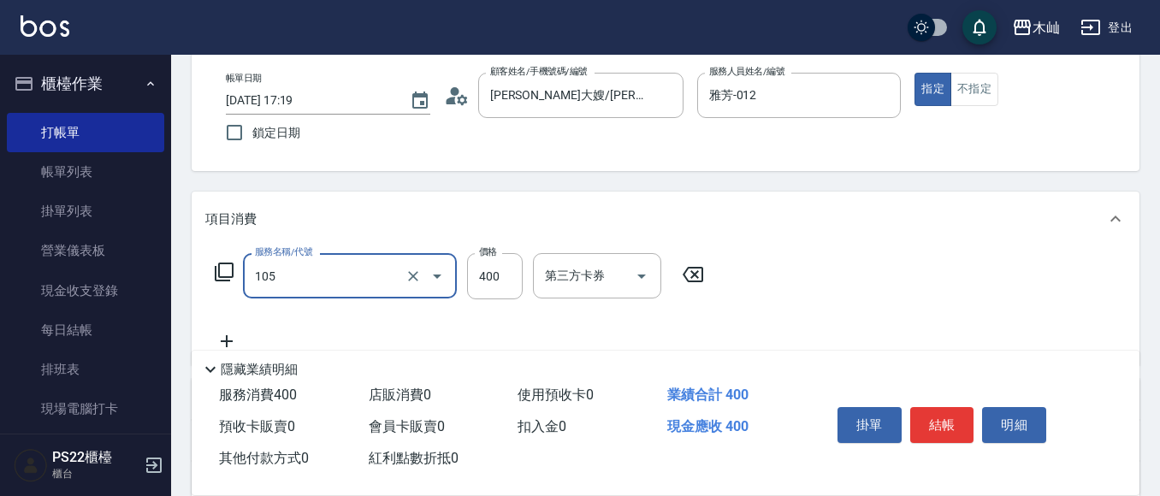
type input "A級單剪(105)"
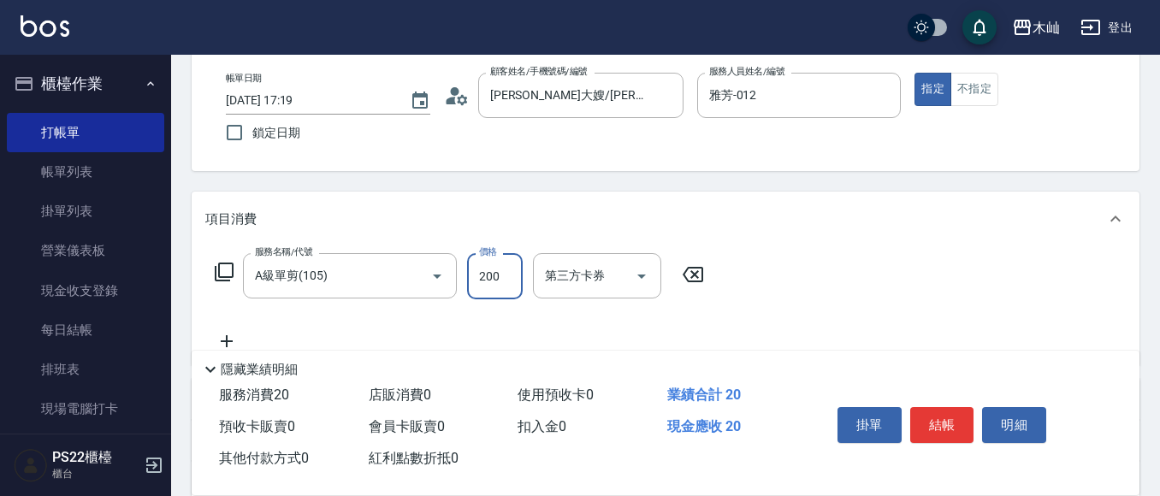
type input "200"
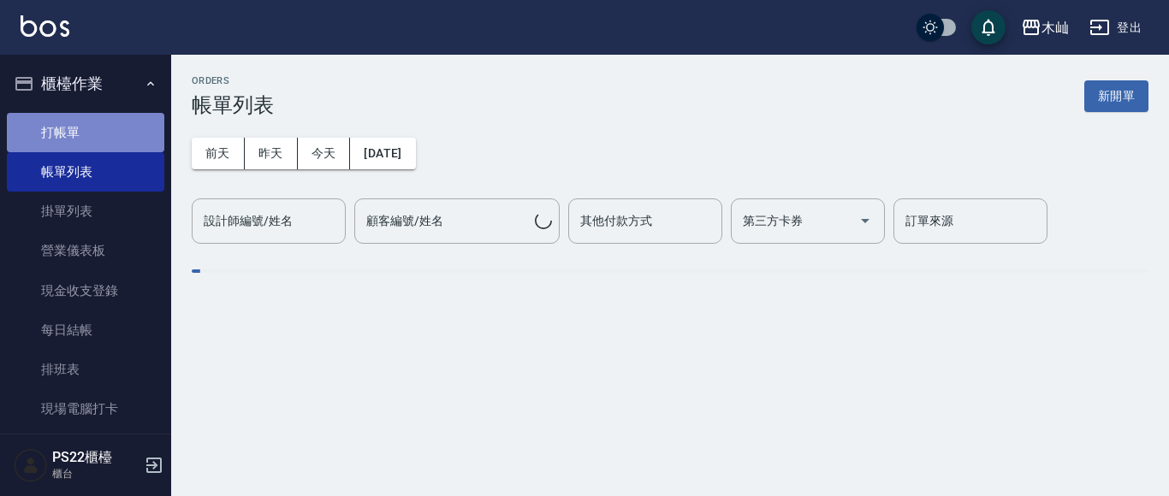
click at [111, 123] on link "打帳單" at bounding box center [85, 132] width 157 height 39
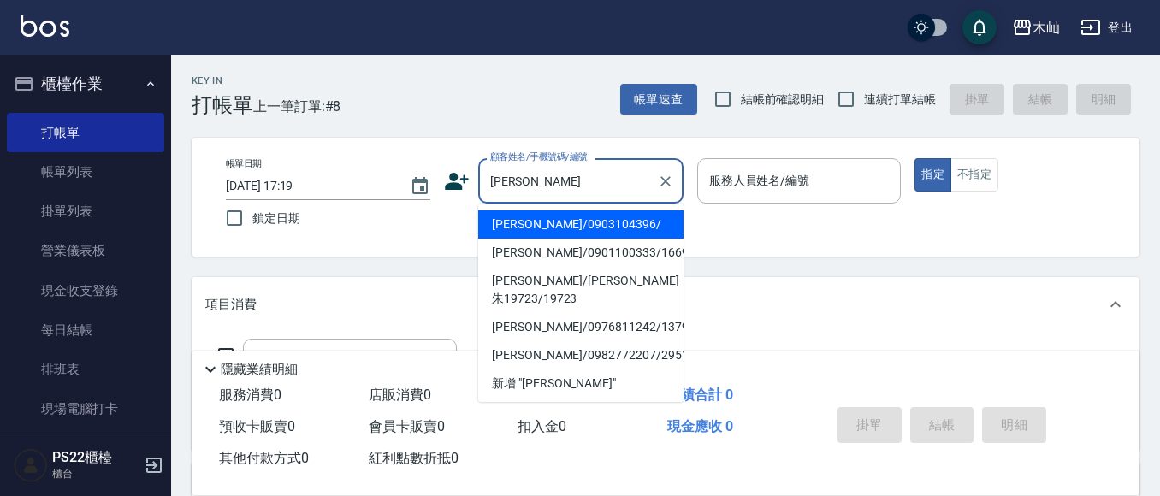
click at [556, 228] on li "[PERSON_NAME]/0903104396/" at bounding box center [580, 225] width 205 height 28
type input "[PERSON_NAME]/0903104396/"
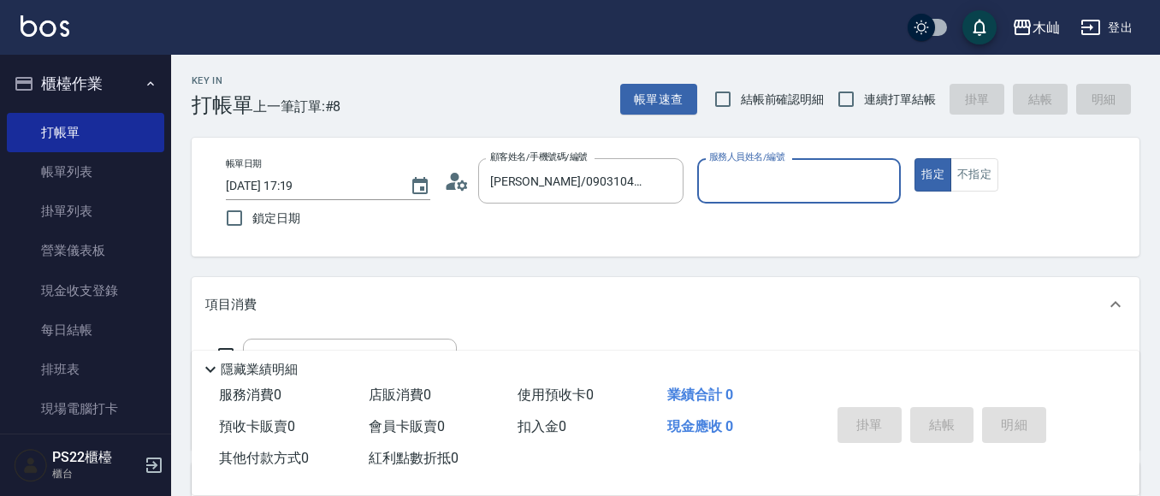
type input "雅芳-012"
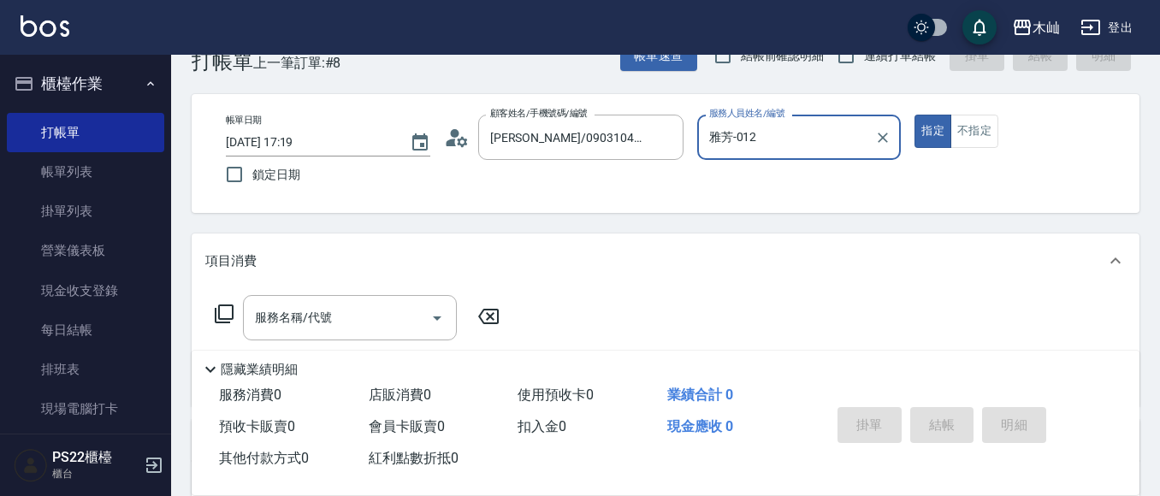
scroll to position [86, 0]
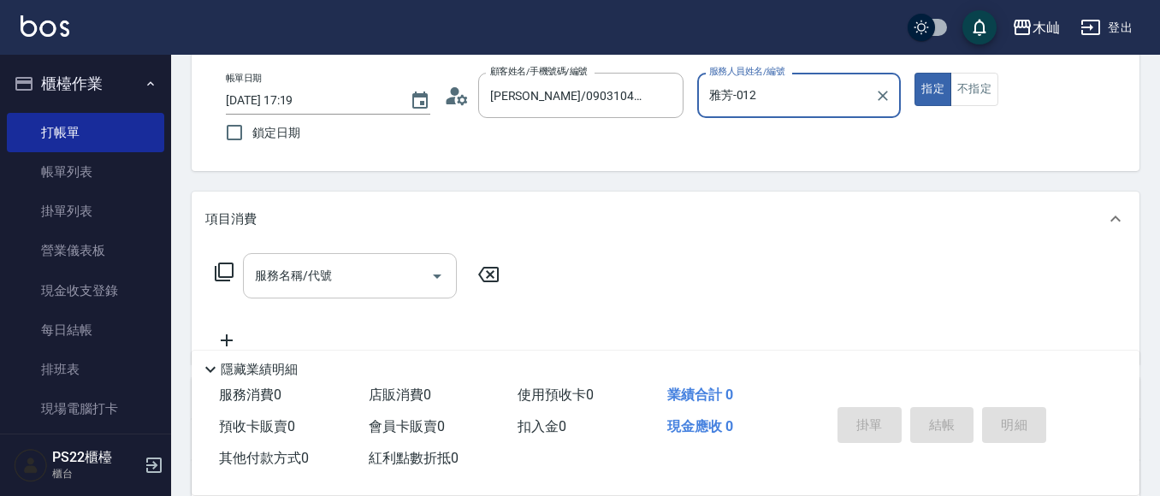
click at [401, 279] on input "服務名稱/代號" at bounding box center [337, 276] width 173 height 30
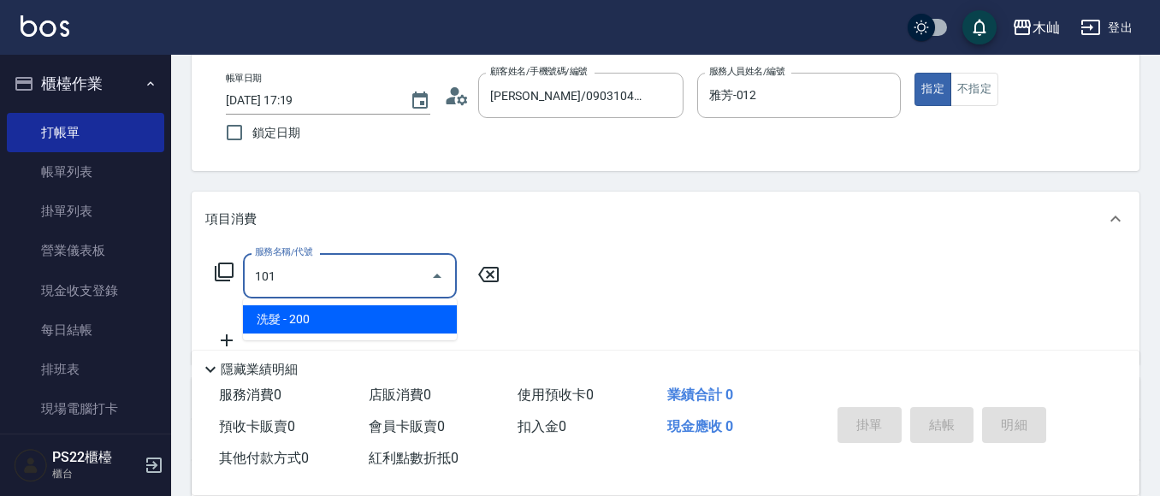
type input "洗髮(101)"
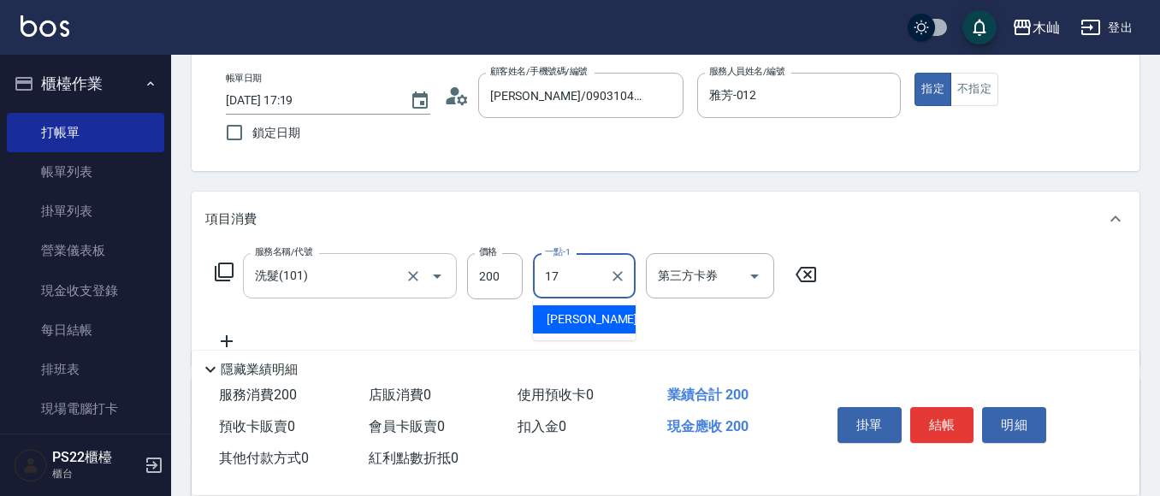
type input "[PERSON_NAME]-17"
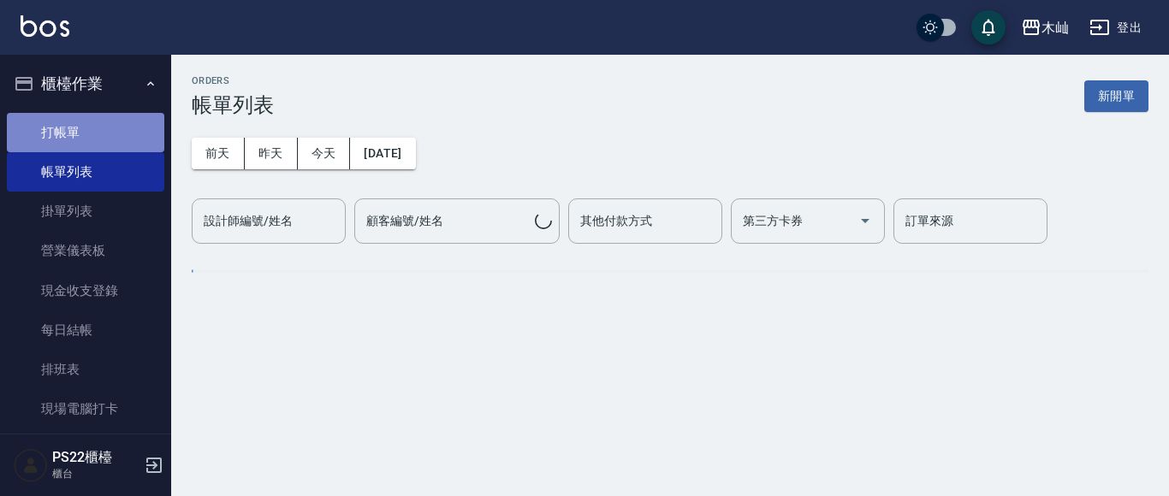
click at [117, 130] on link "打帳單" at bounding box center [85, 132] width 157 height 39
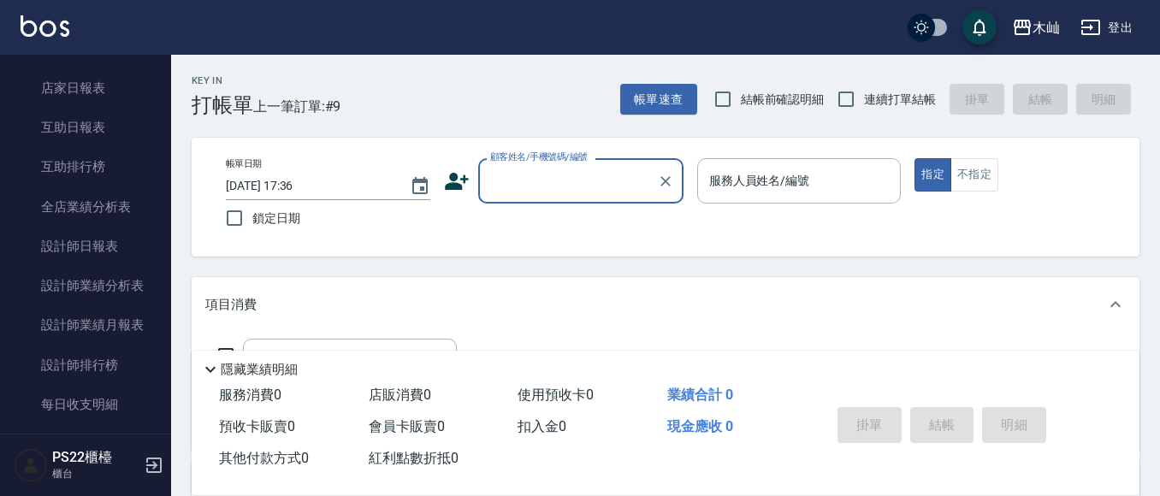
scroll to position [513, 0]
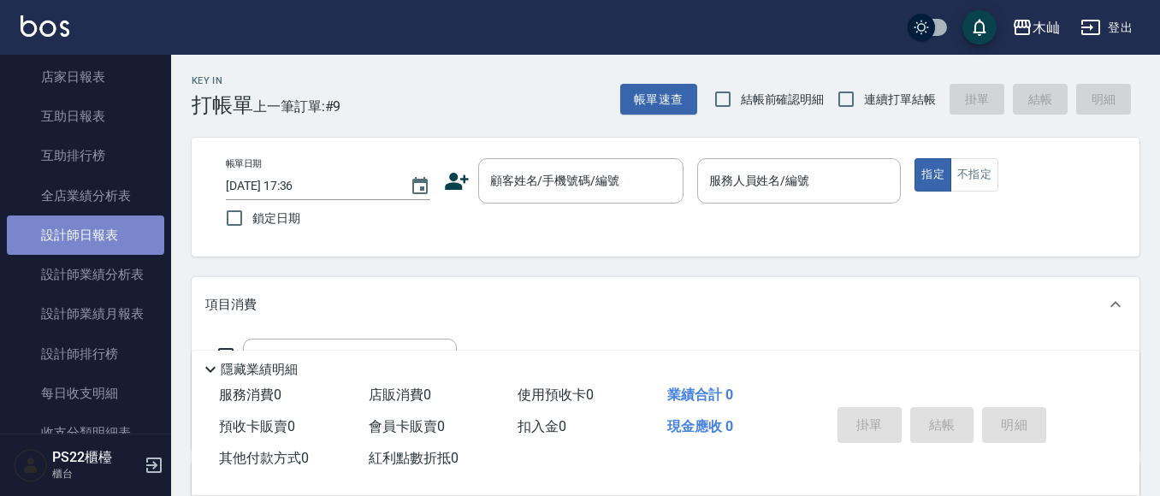
click at [101, 229] on link "設計師日報表" at bounding box center [85, 235] width 157 height 39
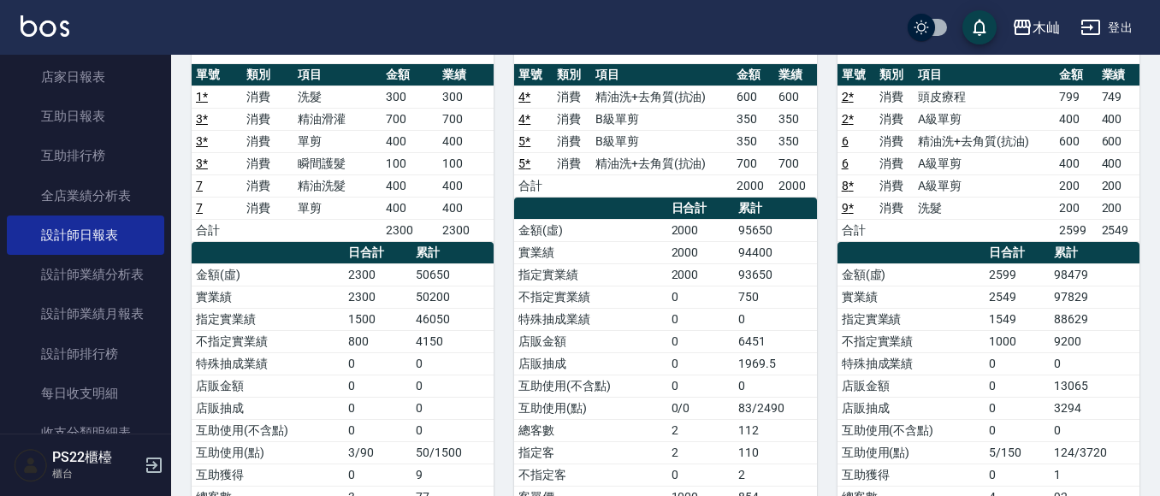
scroll to position [86, 0]
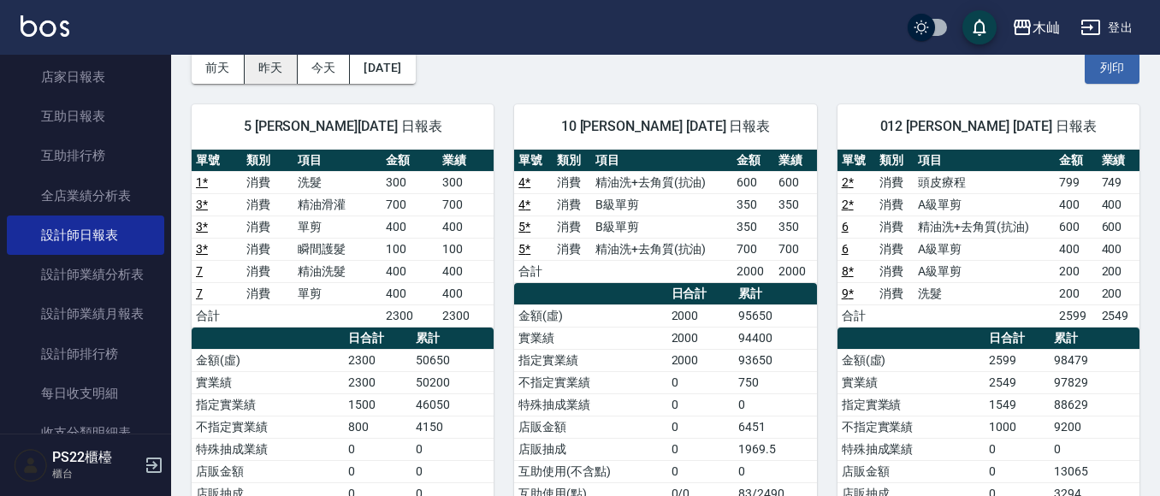
click at [246, 74] on button "昨天" at bounding box center [271, 68] width 53 height 32
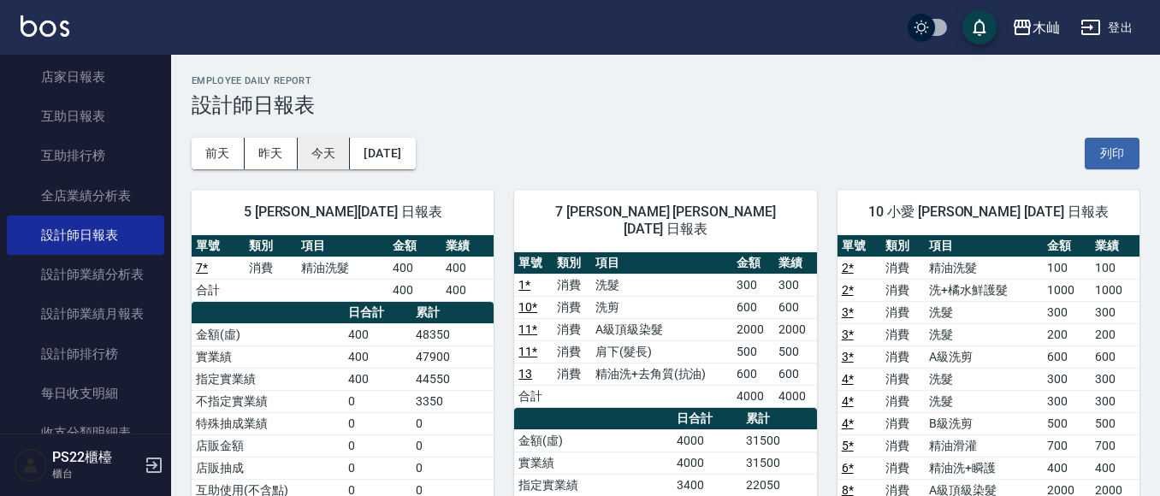
click at [309, 163] on button "今天" at bounding box center [324, 154] width 53 height 32
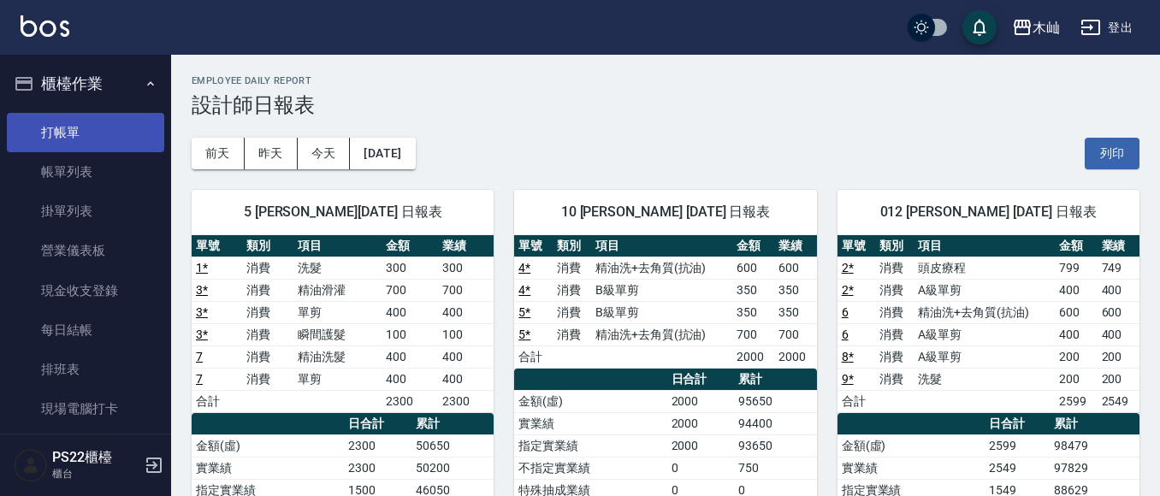
click at [73, 127] on link "打帳單" at bounding box center [85, 132] width 157 height 39
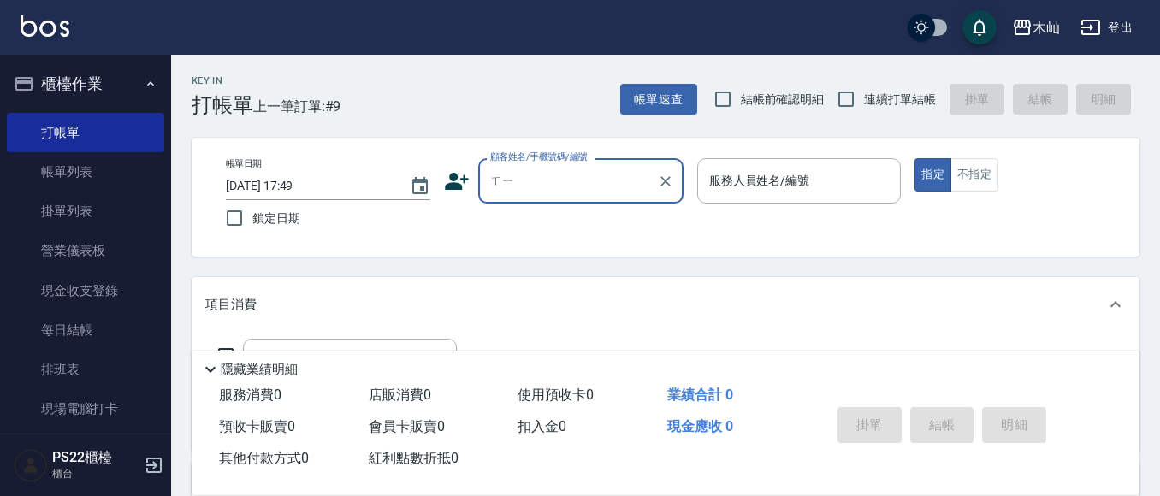
type input "溪"
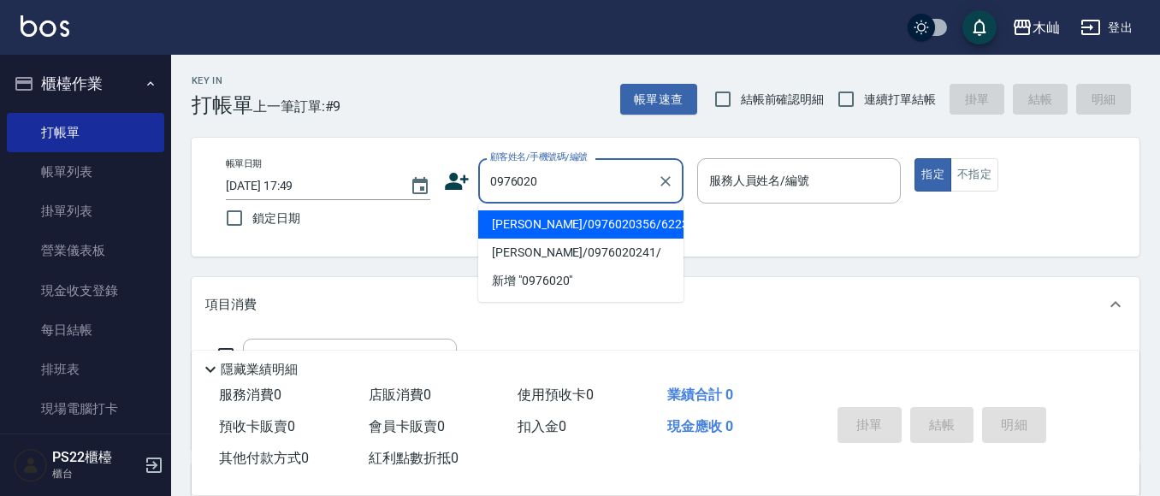
click at [561, 229] on li "[PERSON_NAME]/0976020356/6223" at bounding box center [580, 225] width 205 height 28
type input "[PERSON_NAME]/0976020356/6223"
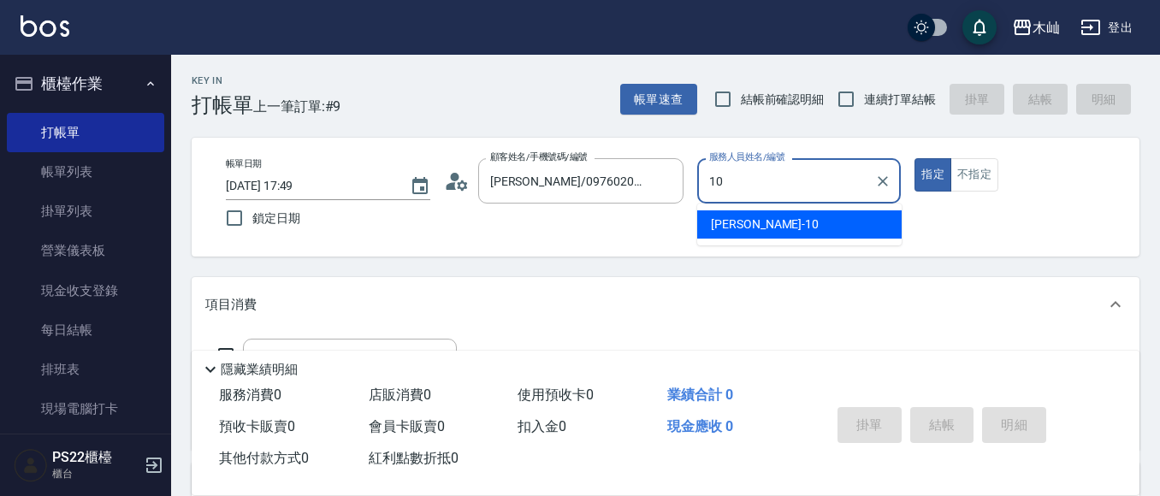
type input "小愛-10"
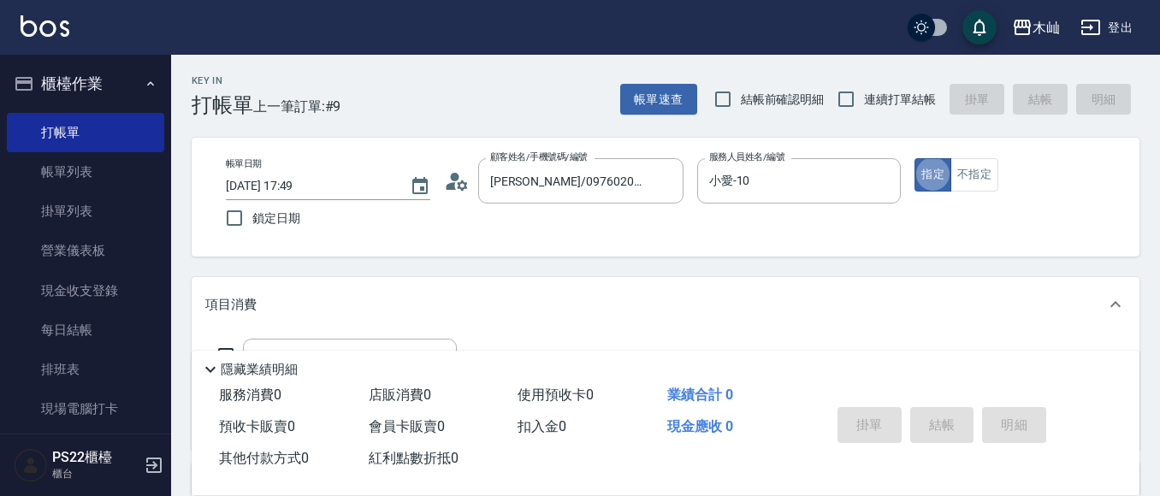
type button "true"
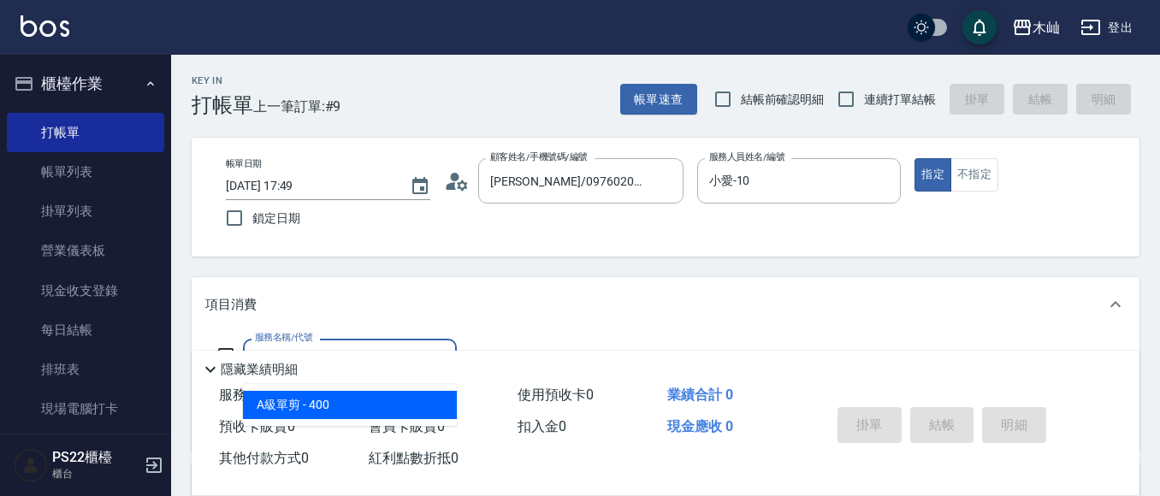
type input "A級單剪(105)"
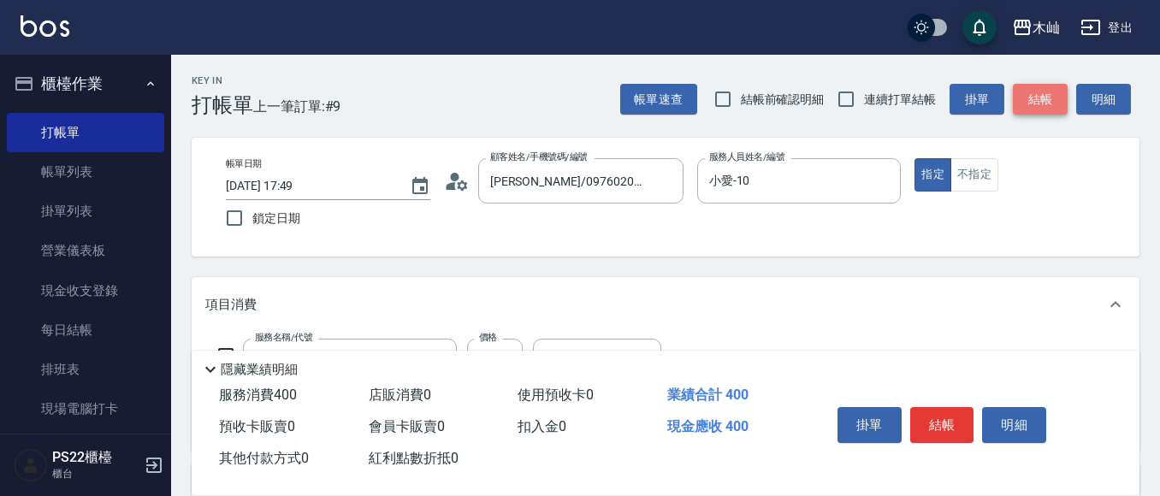
click at [1038, 106] on button "結帳" at bounding box center [1040, 100] width 55 height 32
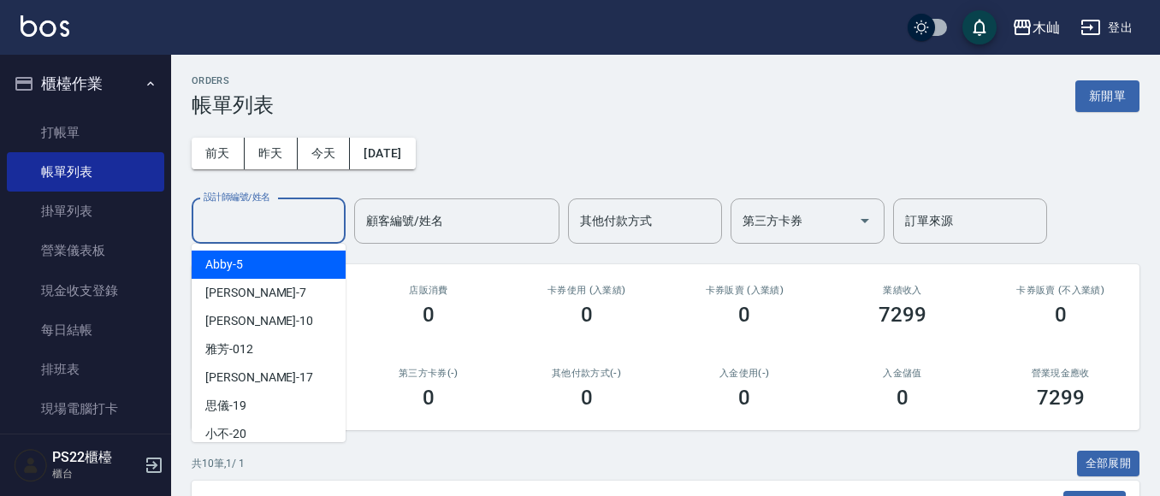
click at [298, 218] on input "設計師編號/姓名" at bounding box center [268, 221] width 139 height 30
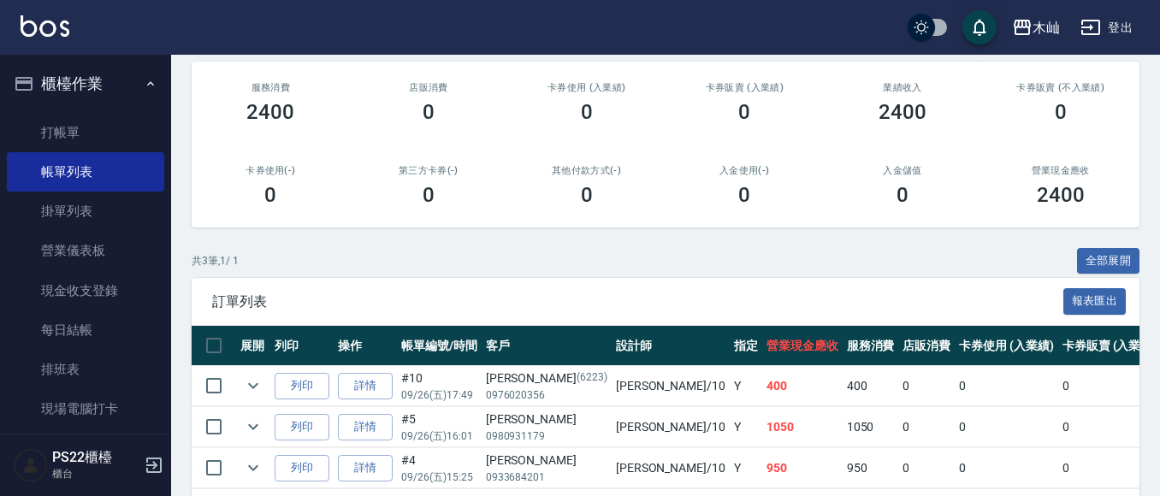
scroll to position [257, 0]
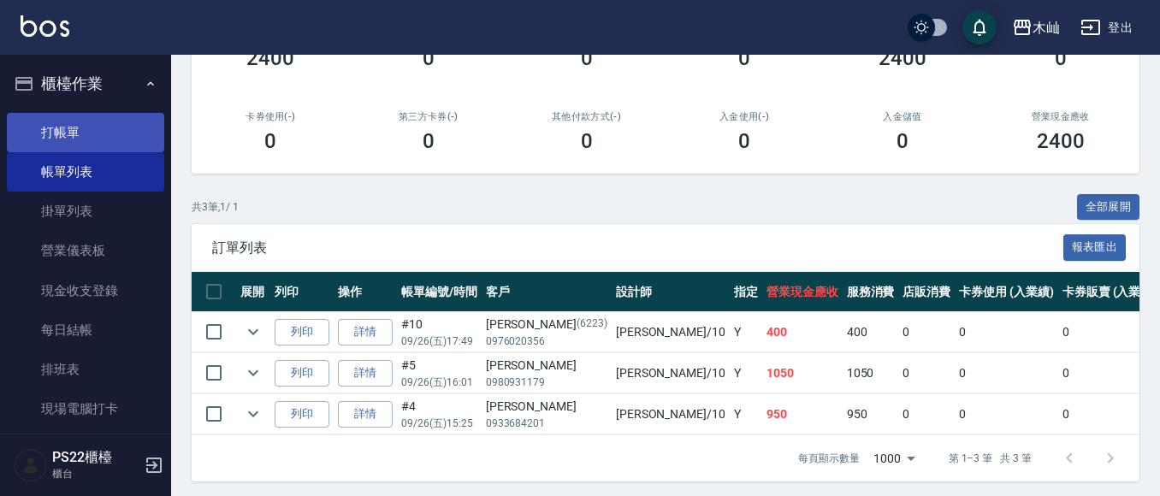
type input "小愛-10"
click at [63, 139] on link "打帳單" at bounding box center [85, 132] width 157 height 39
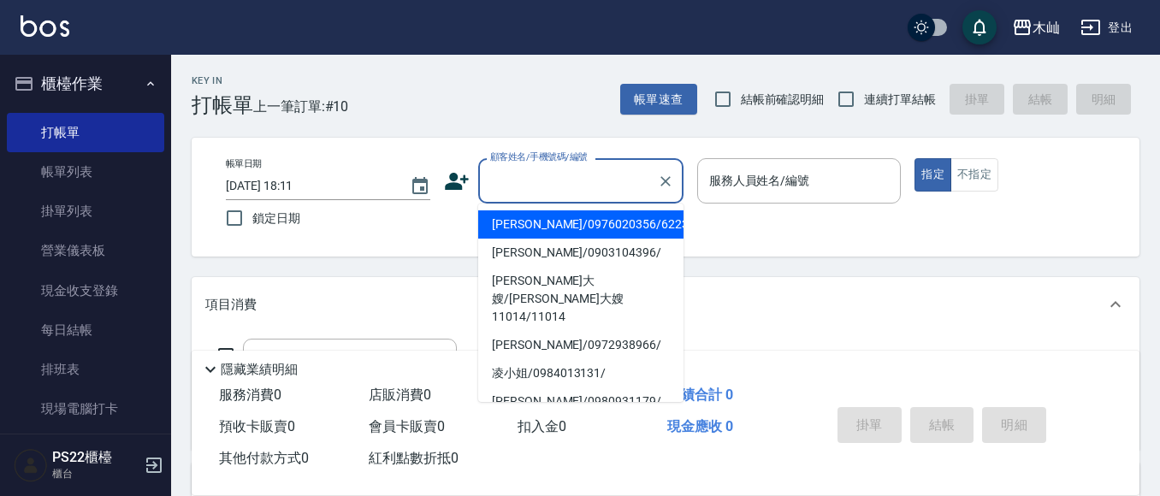
click at [580, 187] on input "顧客姓名/手機號碼/編號" at bounding box center [568, 181] width 164 height 30
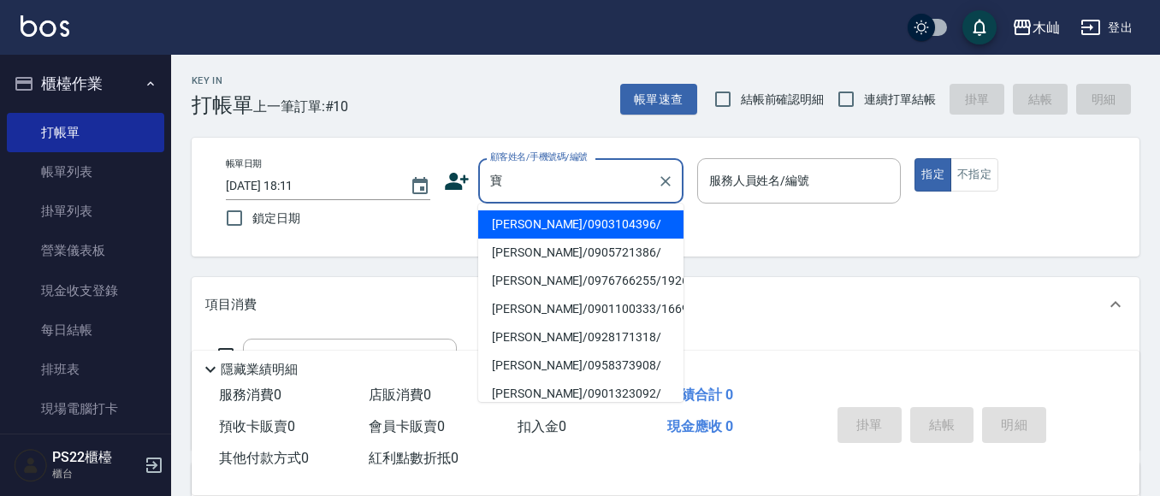
click at [579, 216] on li "[PERSON_NAME]/0903104396/" at bounding box center [580, 225] width 205 height 28
type input "[PERSON_NAME]/0903104396/"
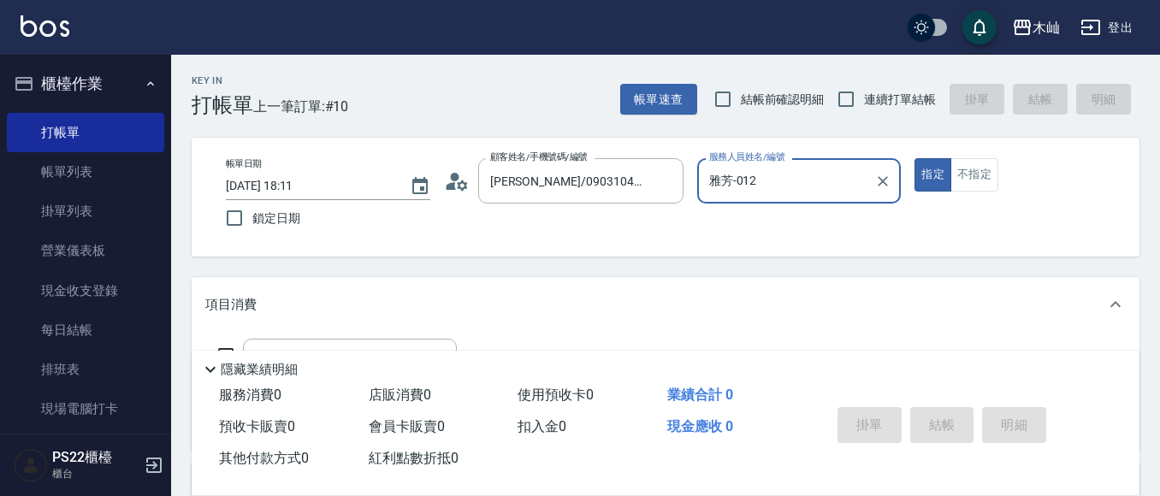
click at [815, 181] on input "雅芳-012" at bounding box center [786, 181] width 163 height 30
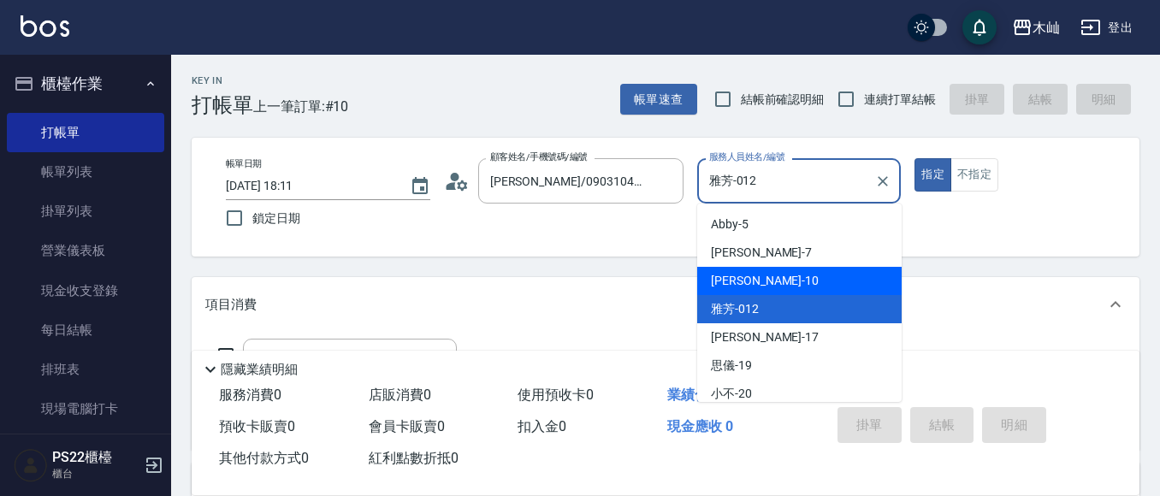
click at [766, 274] on div "小愛 -10" at bounding box center [799, 281] width 205 height 28
type input "小愛-10"
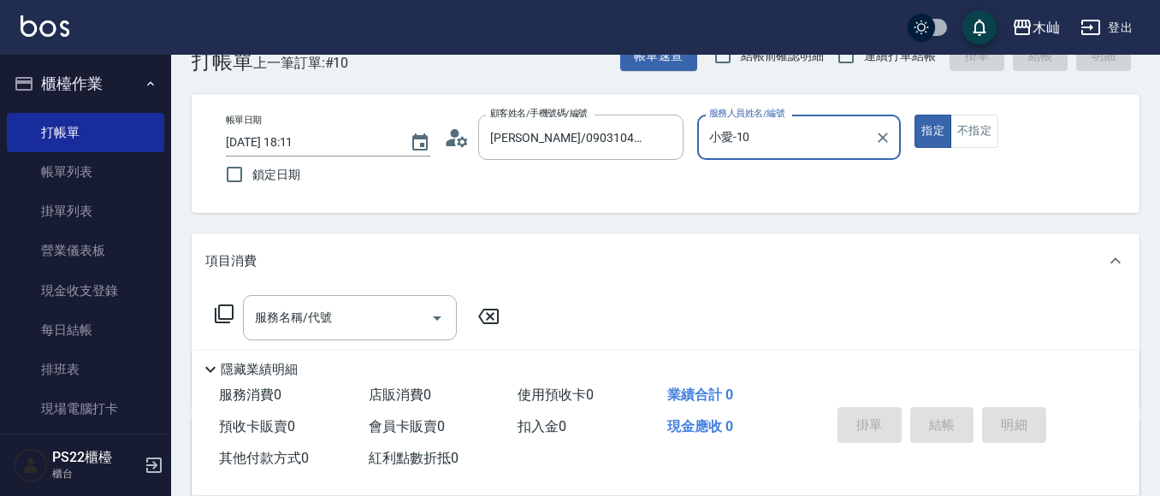
scroll to position [86, 0]
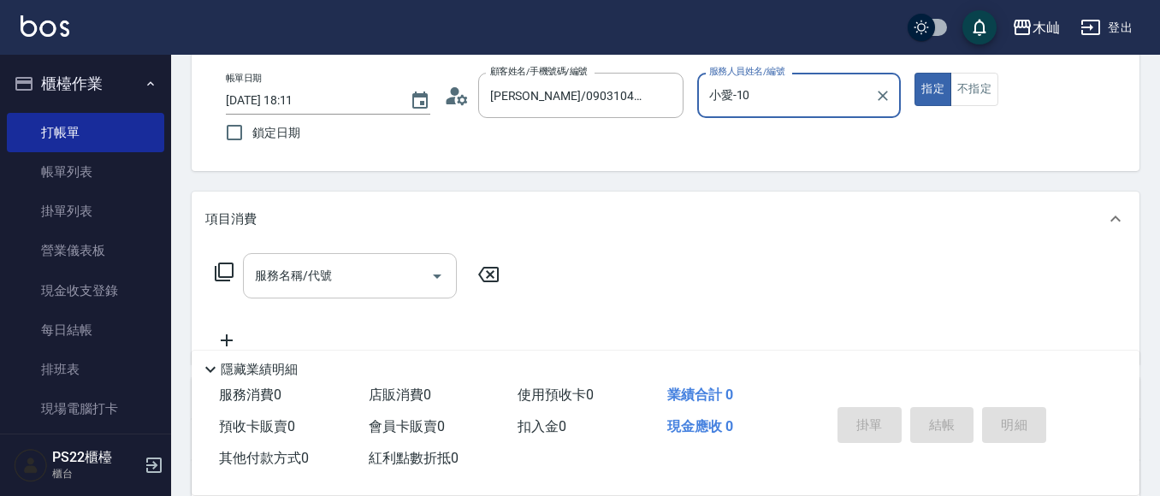
click at [374, 288] on input "服務名稱/代號" at bounding box center [337, 276] width 173 height 30
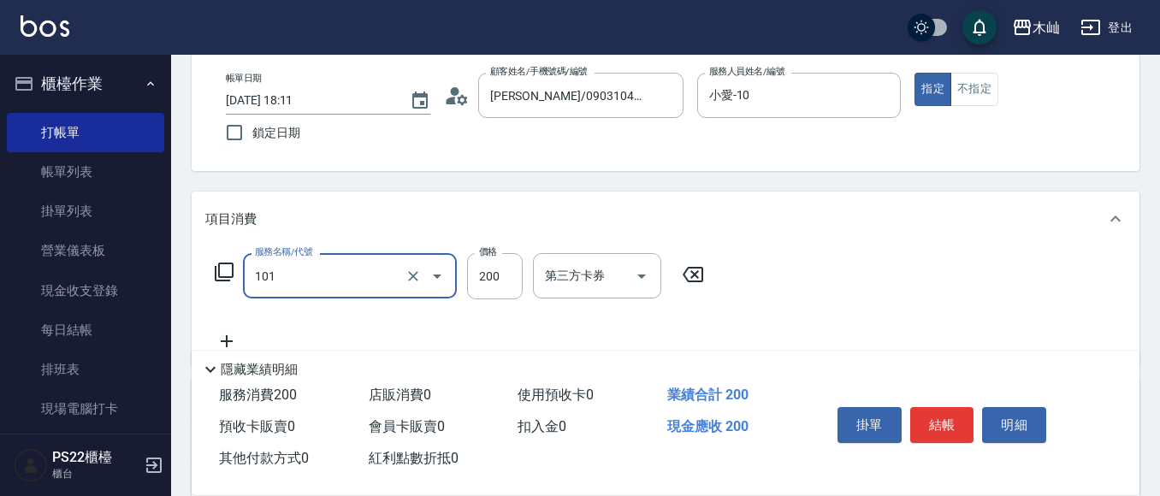
type input "洗髮(101)"
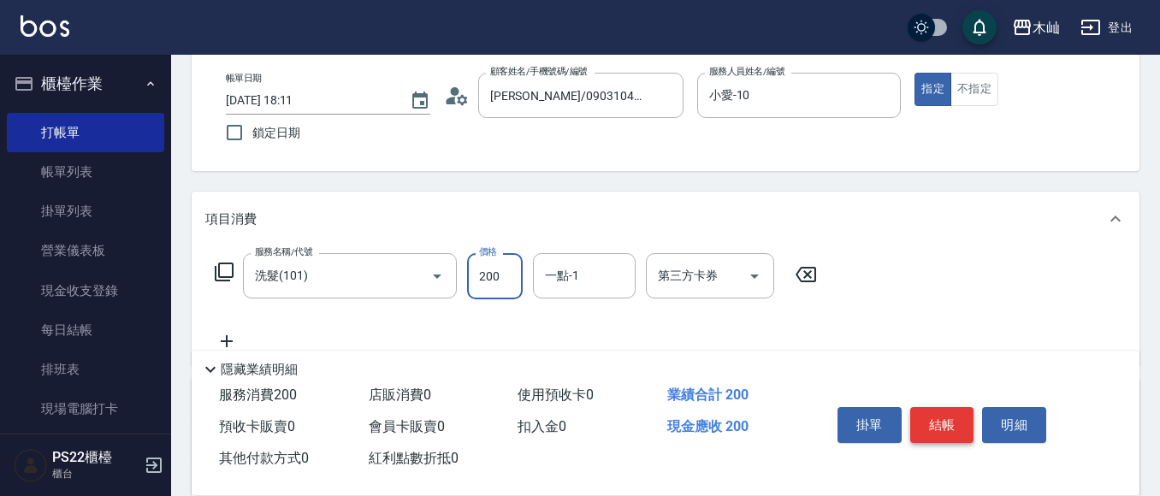
click at [951, 432] on button "結帳" at bounding box center [942, 425] width 64 height 36
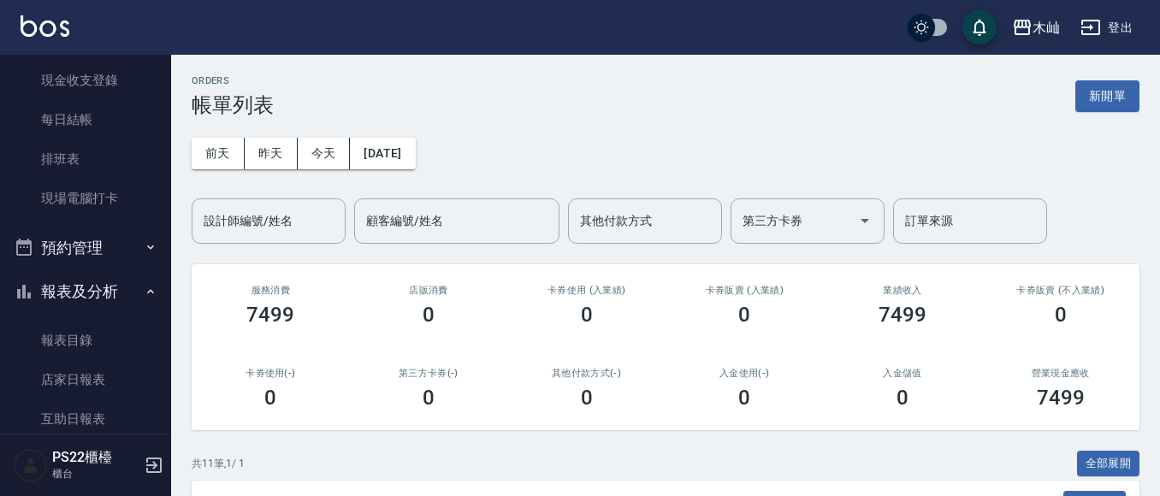
scroll to position [342, 0]
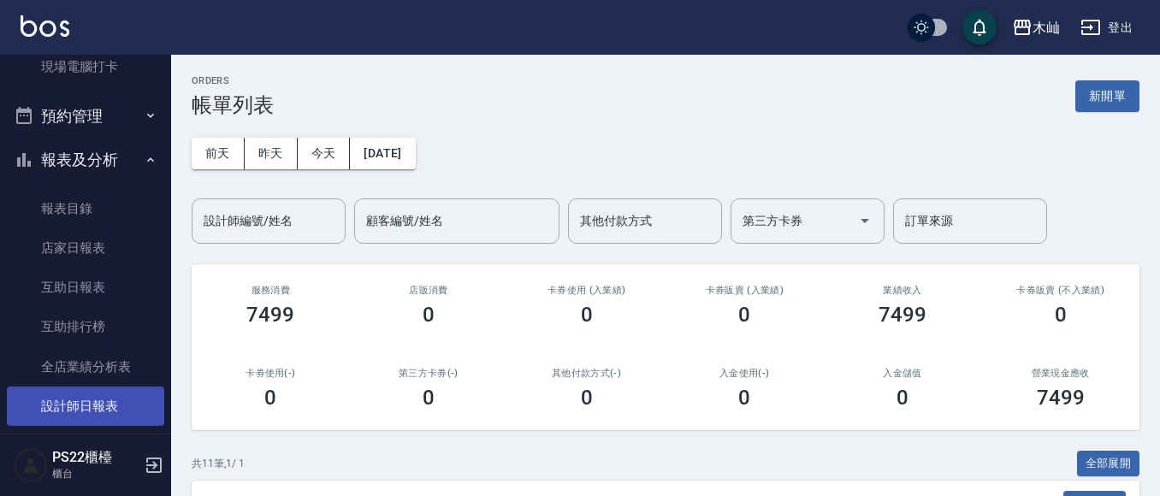
click at [61, 404] on link "設計師日報表" at bounding box center [85, 406] width 157 height 39
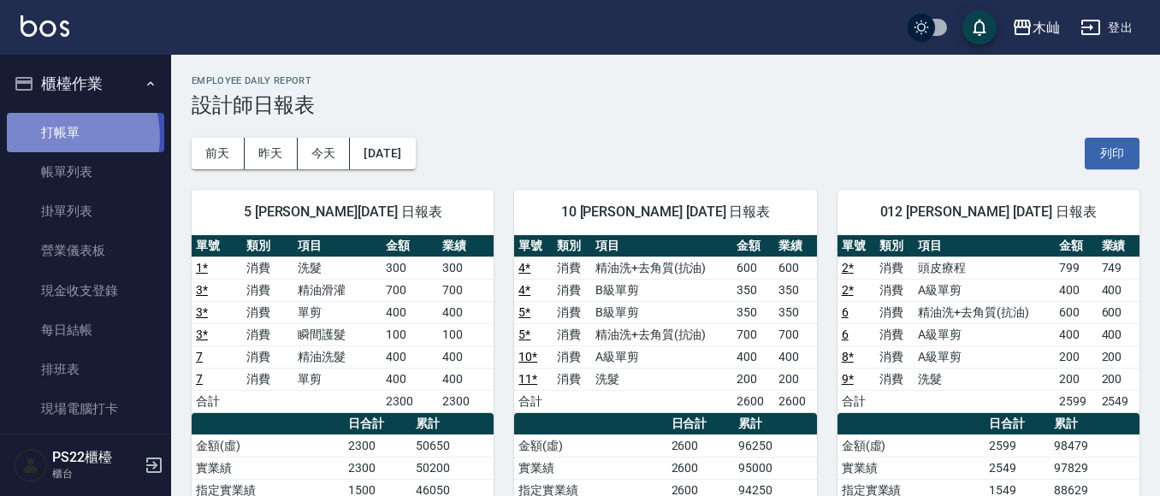
click at [62, 136] on link "打帳單" at bounding box center [85, 132] width 157 height 39
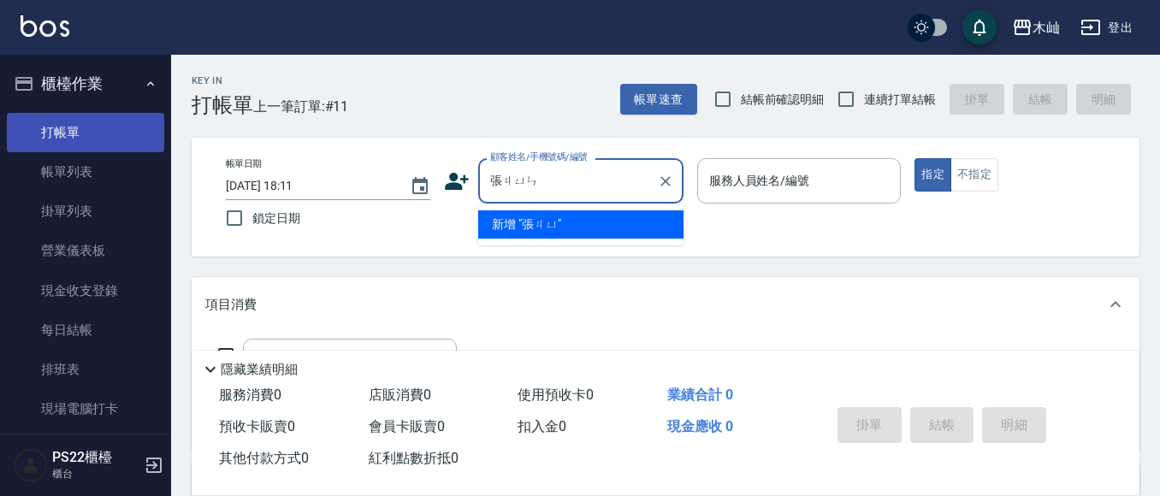
type input "[PERSON_NAME]"
